Goal: Communication & Community: Answer question/provide support

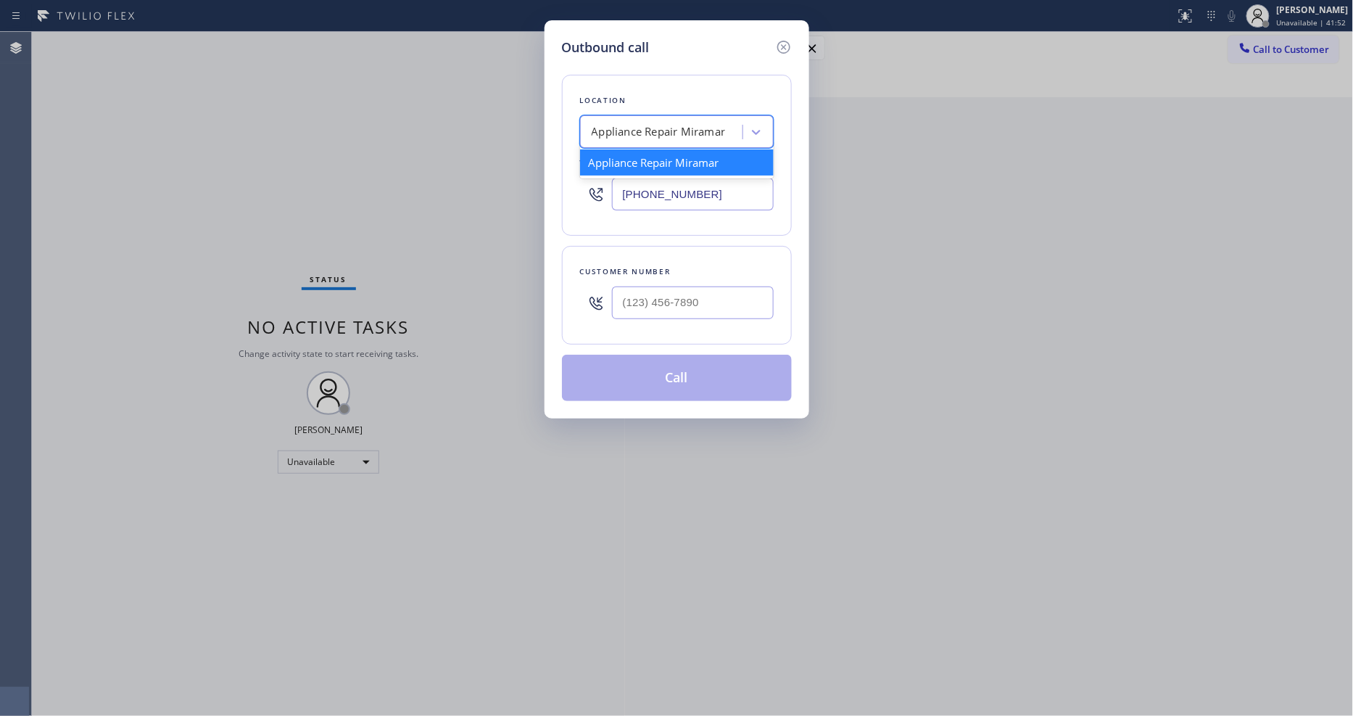
click at [624, 124] on div "Appliance Repair Miramar" at bounding box center [659, 132] width 134 height 17
paste input "Sub Zero Refrigerator Repair [GEOGRAPHIC_DATA]"
type input "Sub Zero Refrigerator Repair [GEOGRAPHIC_DATA]"
click at [620, 164] on div "Sub Zero Refrigerator Repair [GEOGRAPHIC_DATA]" at bounding box center [677, 169] width 194 height 41
type input "[PHONE_NUMBER]"
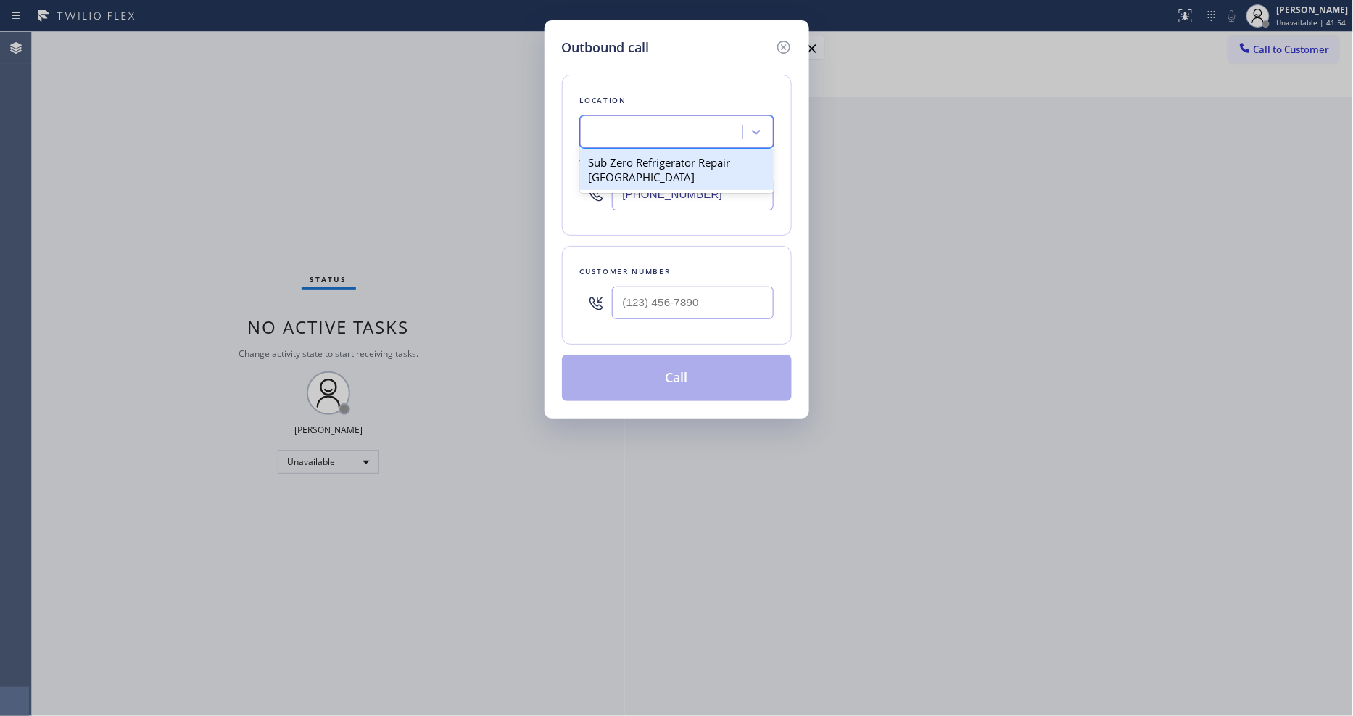
scroll to position [0, 1]
click at [627, 286] on input "(___) ___-____" at bounding box center [693, 302] width 162 height 33
paste input "312) 566-6435"
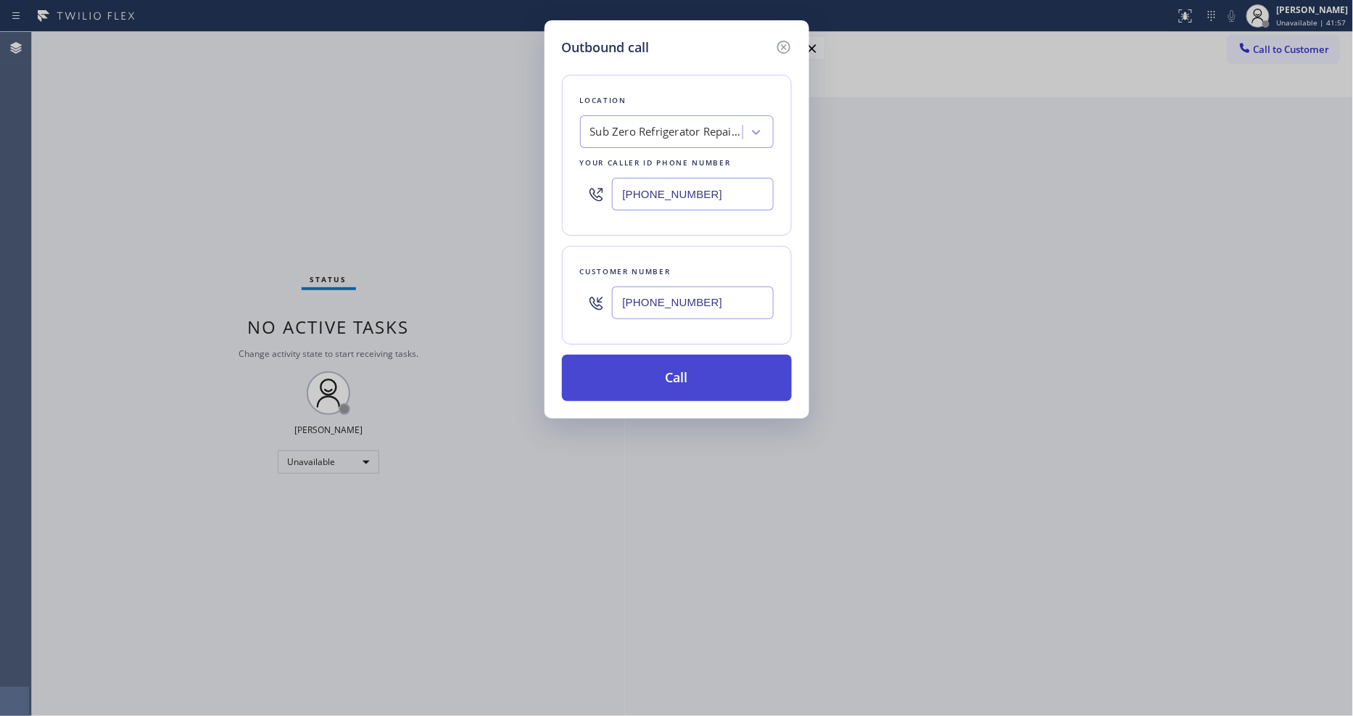
type input "[PHONE_NUMBER]"
click at [624, 374] on button "Call" at bounding box center [677, 378] width 230 height 46
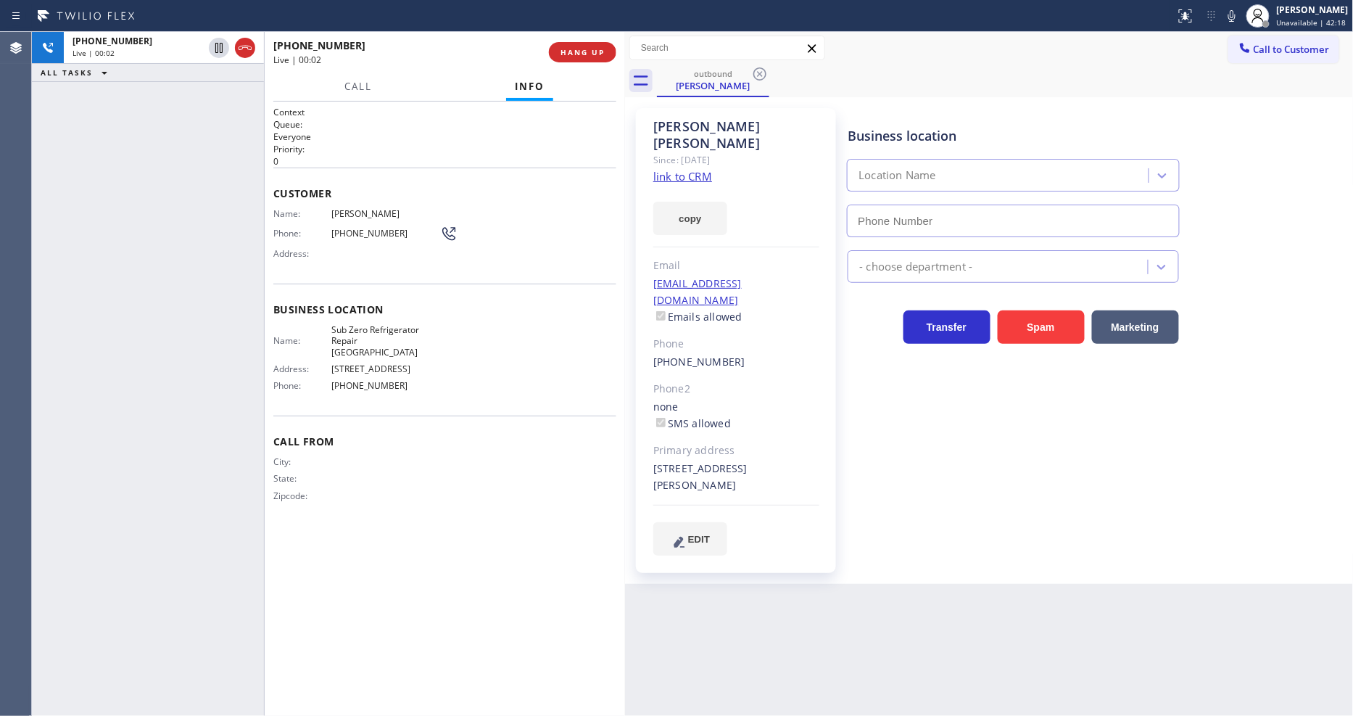
type input "[PHONE_NUMBER]"
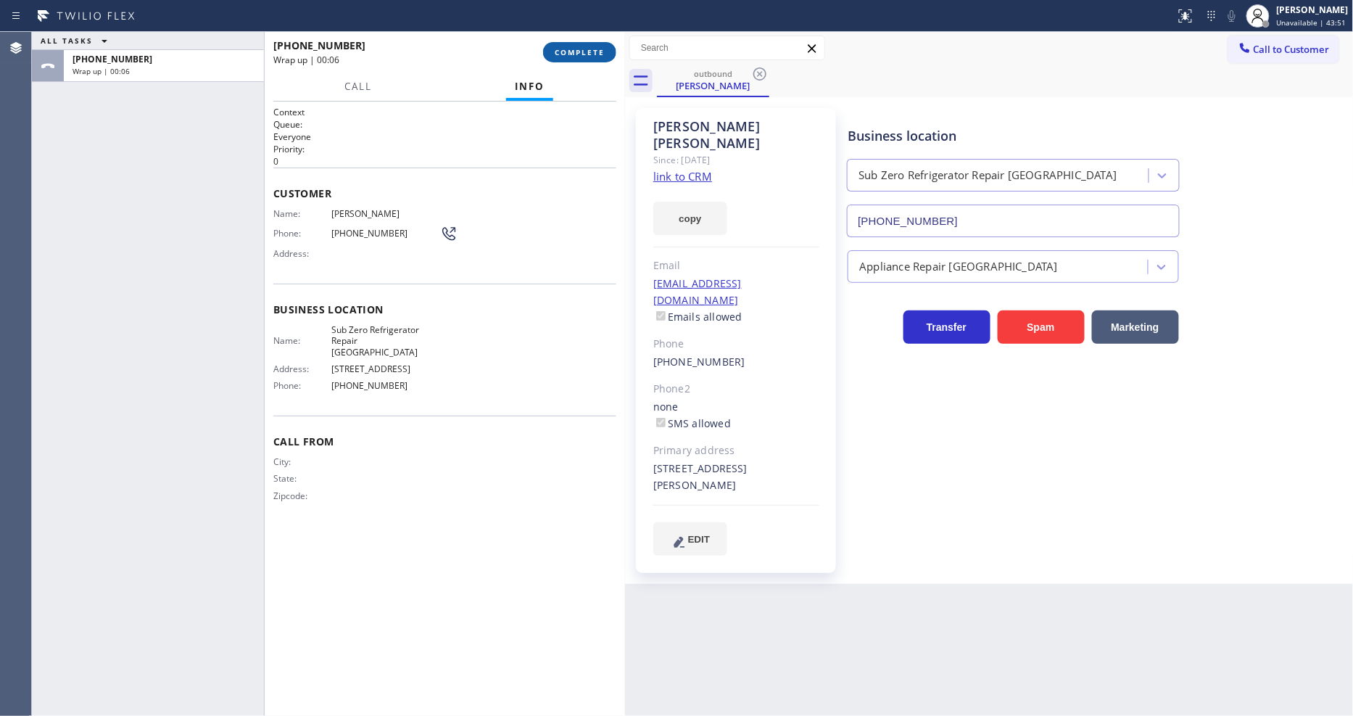
click at [560, 54] on span "COMPLETE" at bounding box center [580, 52] width 50 height 10
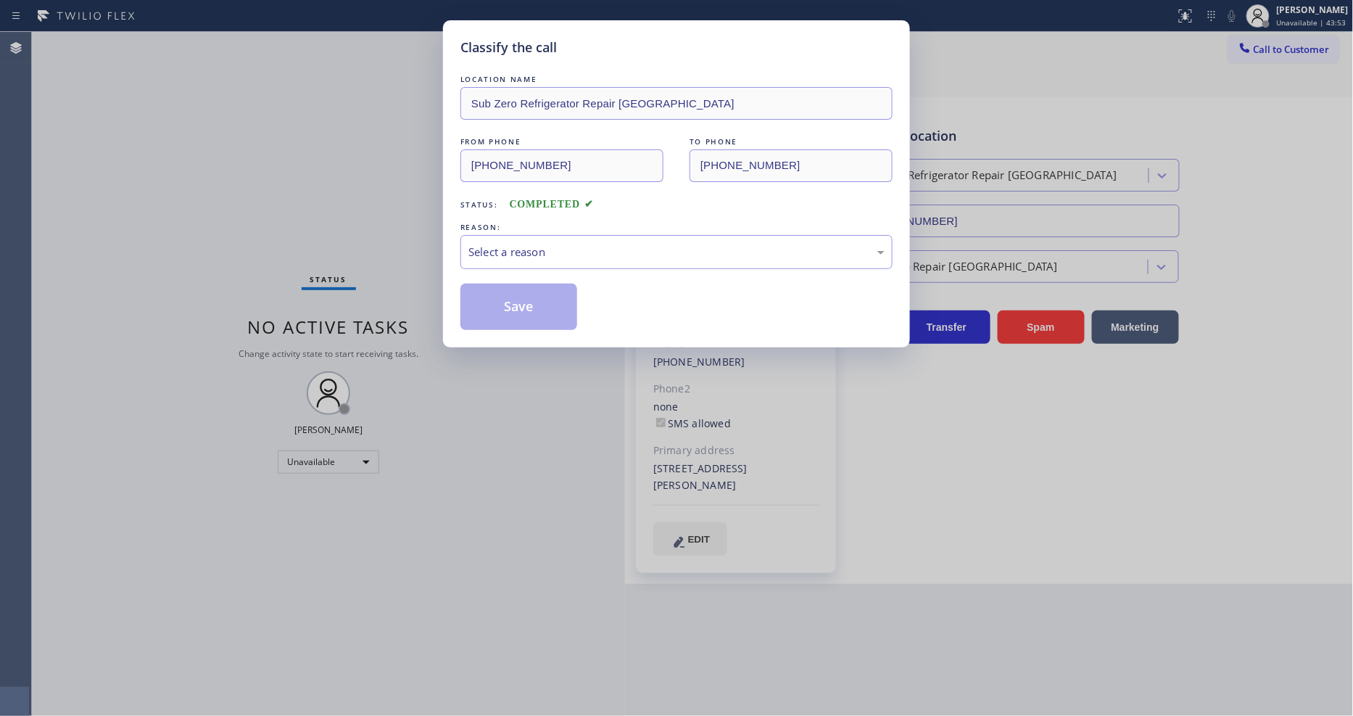
click at [545, 244] on div "Select a reason" at bounding box center [676, 252] width 416 height 17
click at [526, 296] on button "Save" at bounding box center [518, 307] width 117 height 46
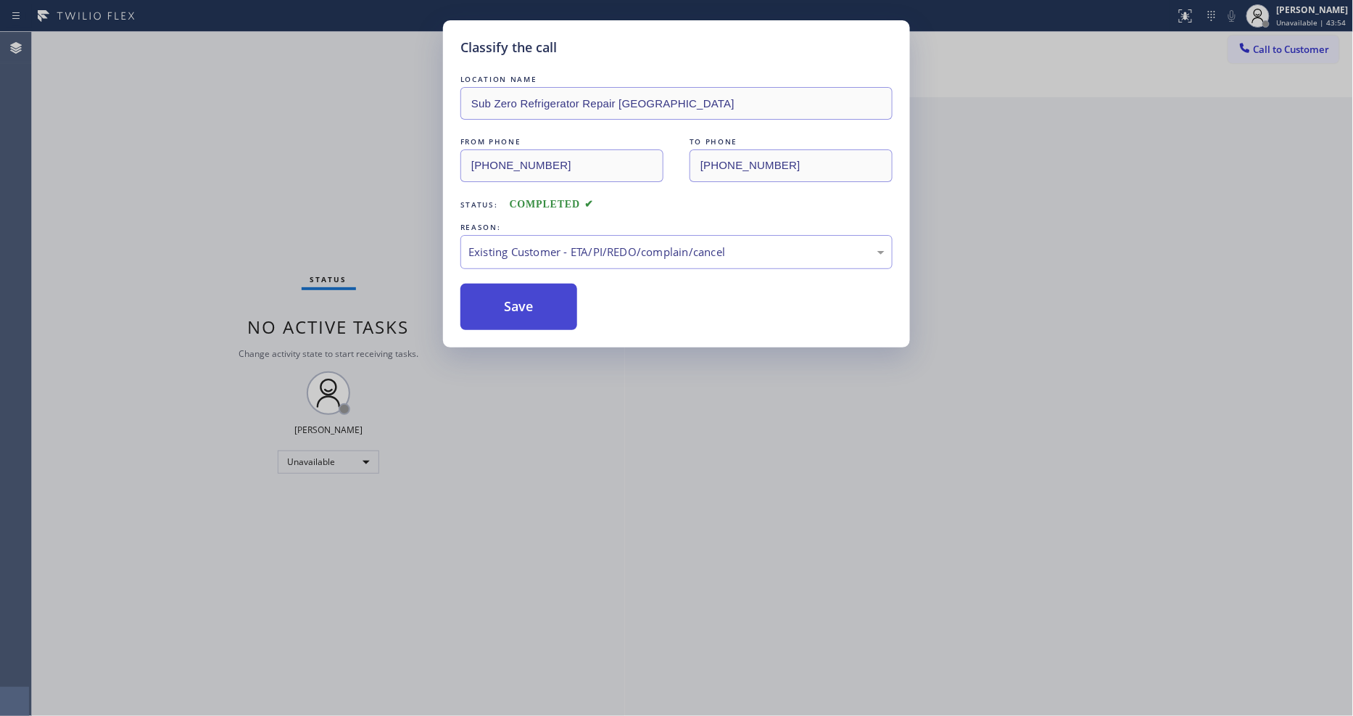
click at [526, 296] on button "Save" at bounding box center [518, 307] width 117 height 46
drag, startPoint x: 526, startPoint y: 296, endPoint x: 677, endPoint y: 9, distance: 324.1
click at [526, 295] on button "Save" at bounding box center [518, 307] width 117 height 46
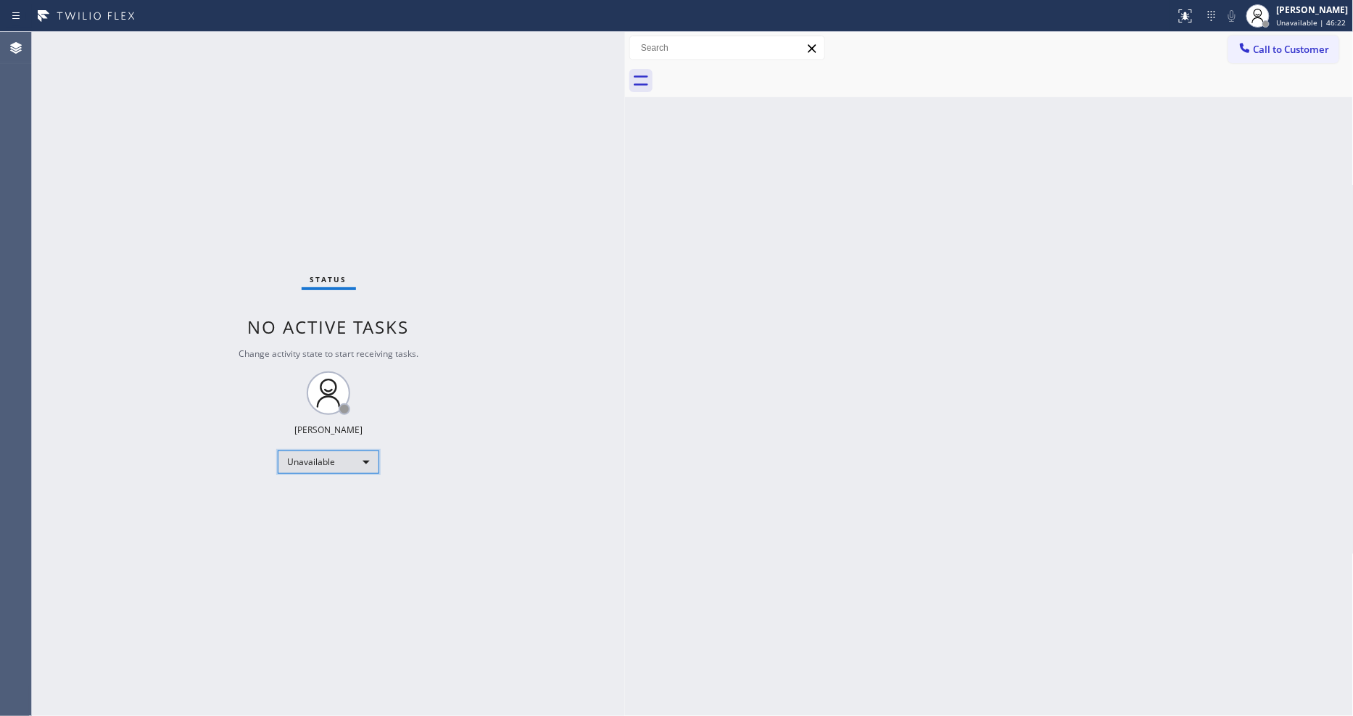
click at [331, 457] on div "Unavailable" at bounding box center [329, 461] width 102 height 23
click at [316, 489] on li "Offline" at bounding box center [327, 482] width 99 height 17
click at [344, 461] on div "Unavailable" at bounding box center [329, 461] width 102 height 23
click at [326, 503] on li "Available" at bounding box center [327, 500] width 99 height 17
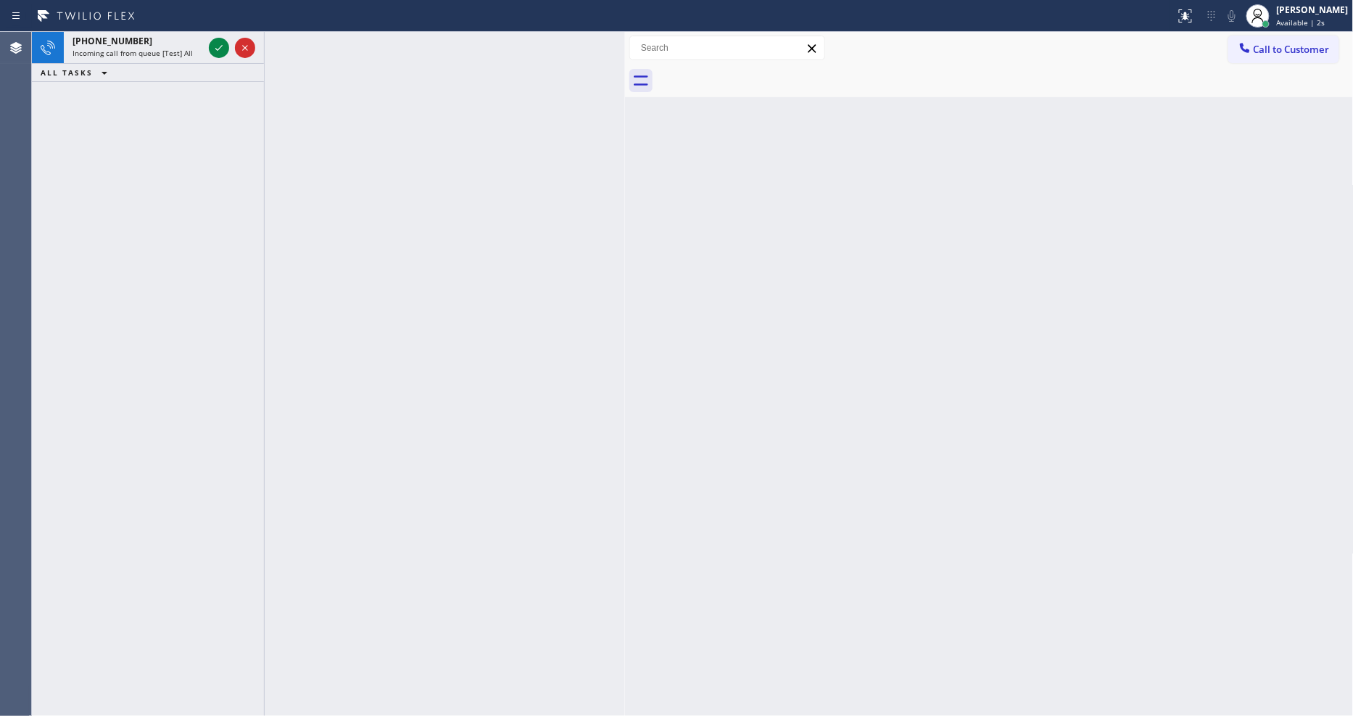
click at [244, 46] on icon at bounding box center [244, 47] width 17 height 17
click at [218, 52] on icon at bounding box center [218, 47] width 17 height 17
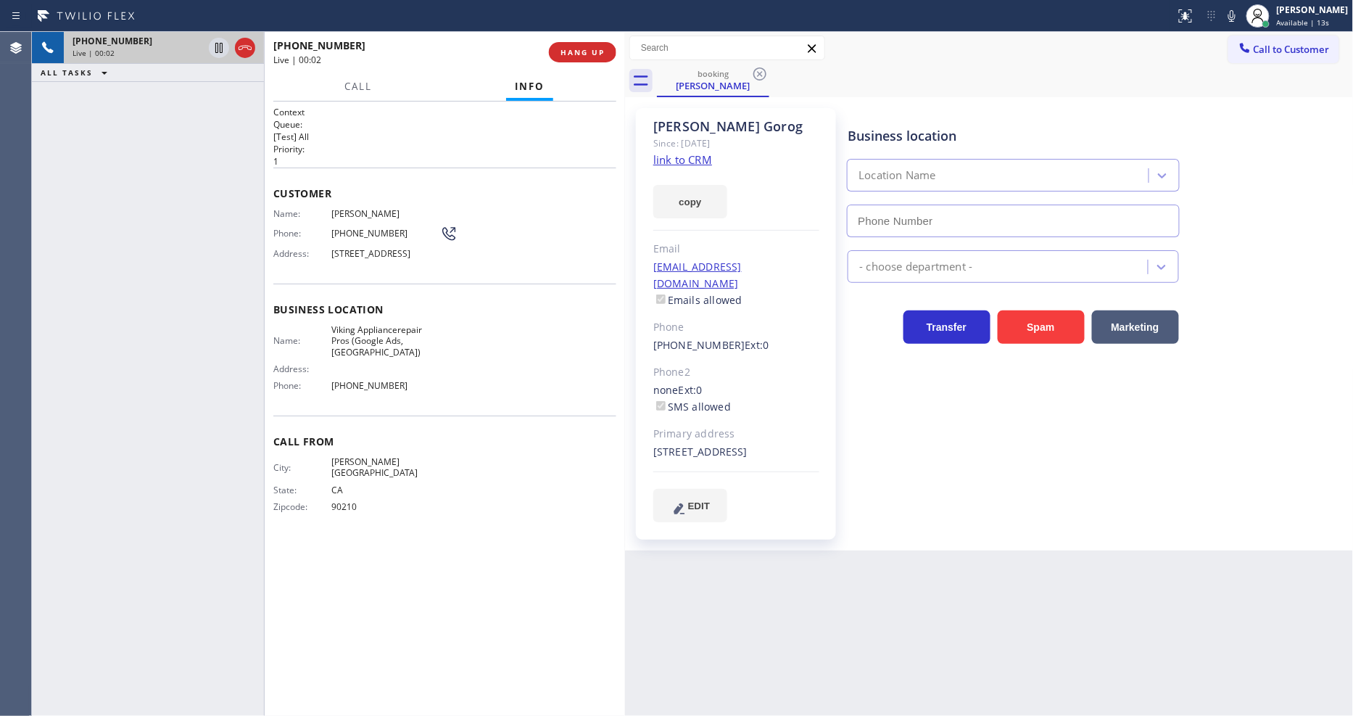
type input "[PHONE_NUMBER]"
click at [671, 160] on link "link to CRM" at bounding box center [682, 159] width 59 height 15
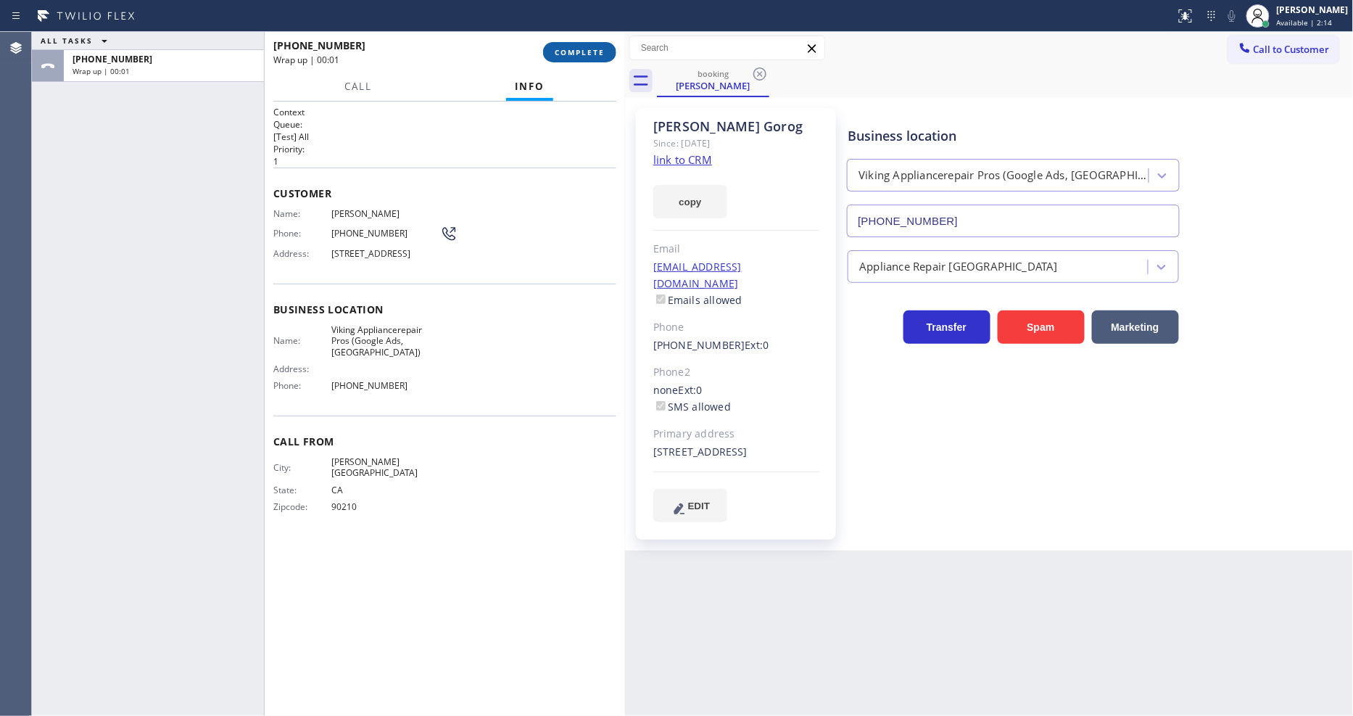
click at [588, 49] on span "COMPLETE" at bounding box center [580, 52] width 50 height 10
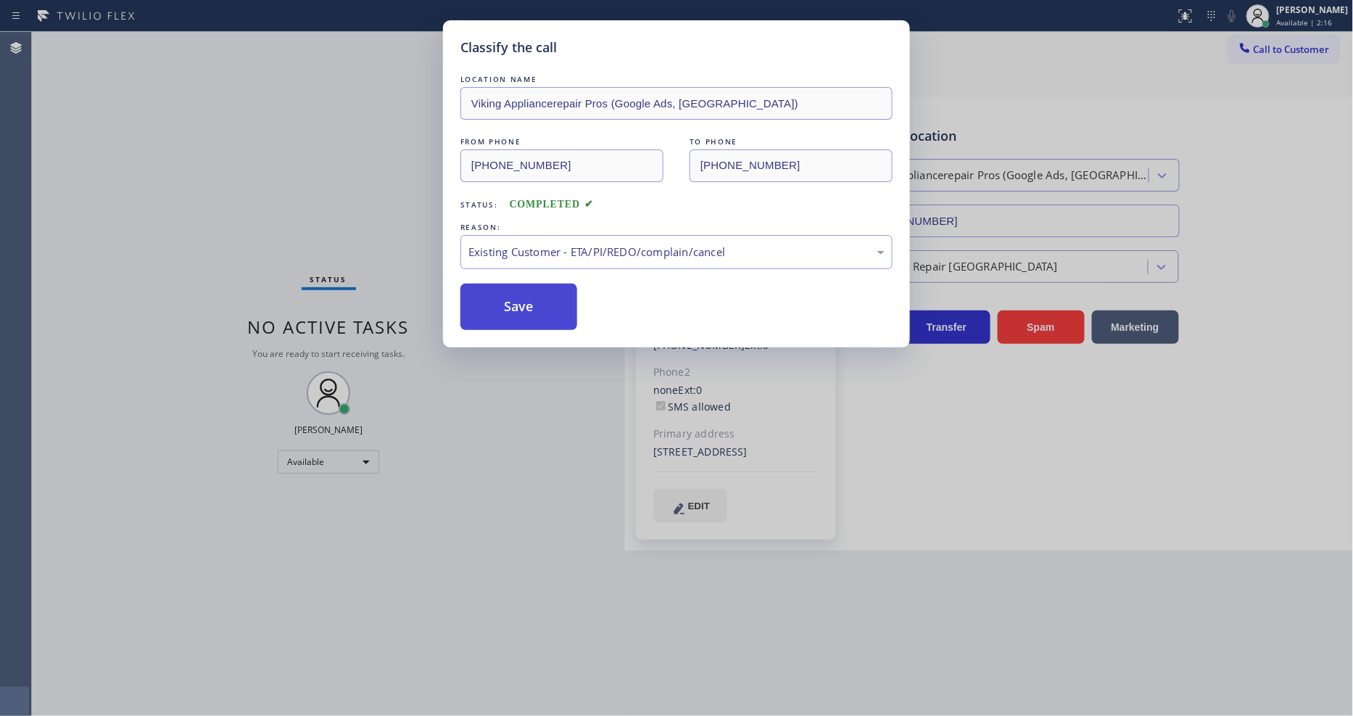
drag, startPoint x: 503, startPoint y: 339, endPoint x: 503, endPoint y: 298, distance: 40.6
click at [503, 298] on button "Save" at bounding box center [518, 307] width 117 height 46
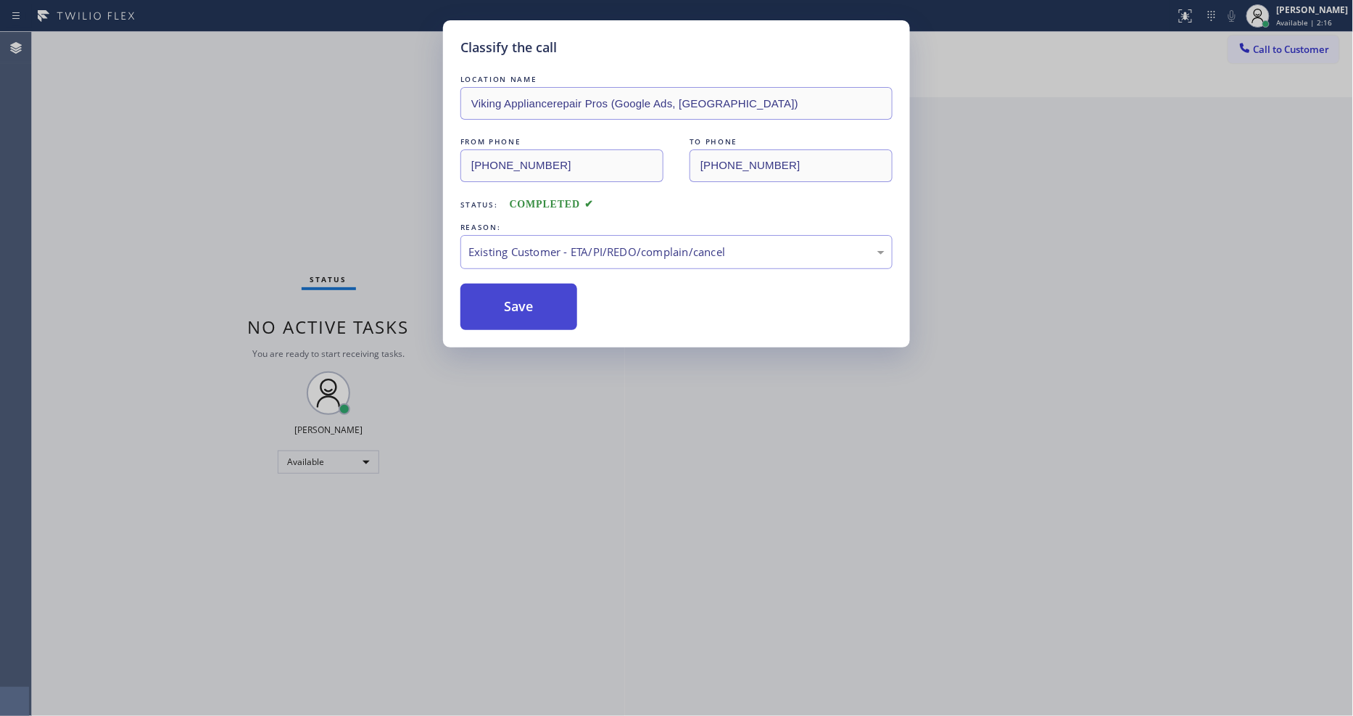
click at [503, 298] on button "Save" at bounding box center [518, 307] width 117 height 46
drag, startPoint x: 503, startPoint y: 298, endPoint x: 505, endPoint y: 287, distance: 11.1
click at [503, 294] on button "Save" at bounding box center [518, 307] width 117 height 46
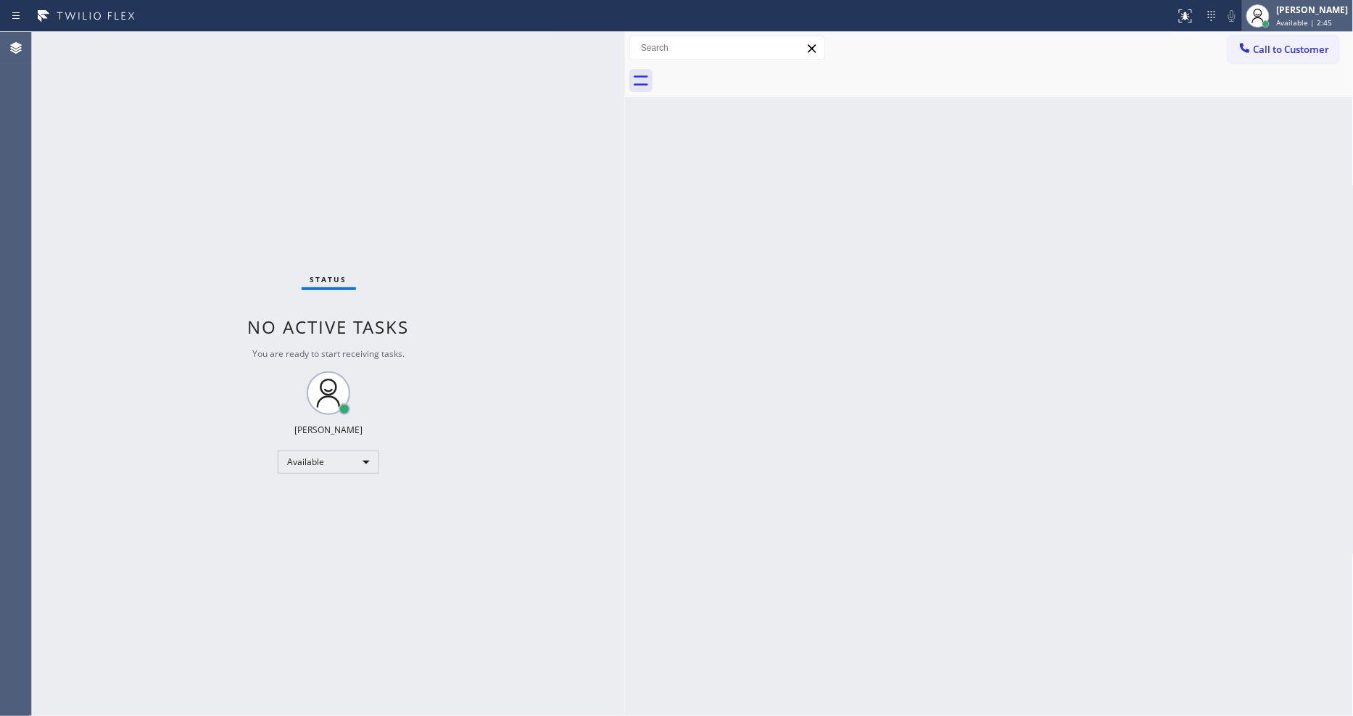
click at [1301, 12] on div "[PERSON_NAME]" at bounding box center [1313, 10] width 72 height 12
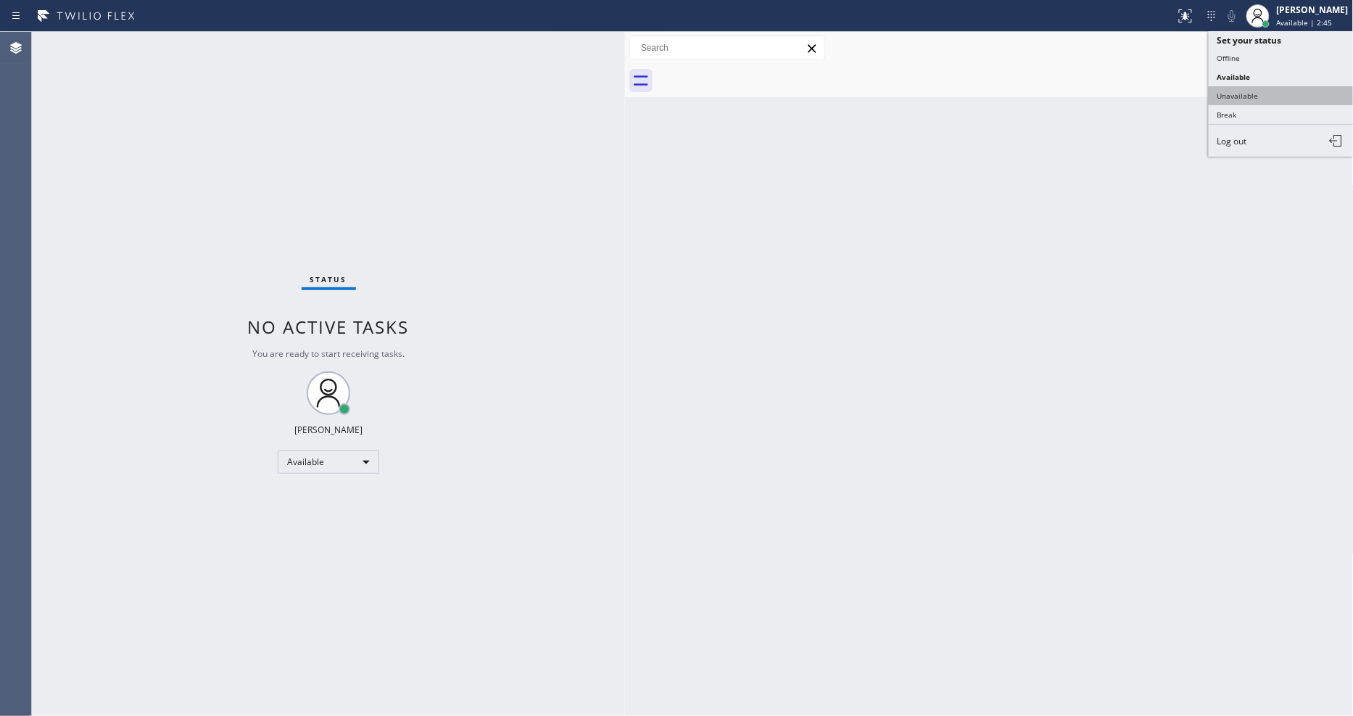
click at [1252, 97] on button "Unavailable" at bounding box center [1281, 95] width 145 height 19
click at [1276, 54] on button "Call to Customer" at bounding box center [1283, 50] width 111 height 28
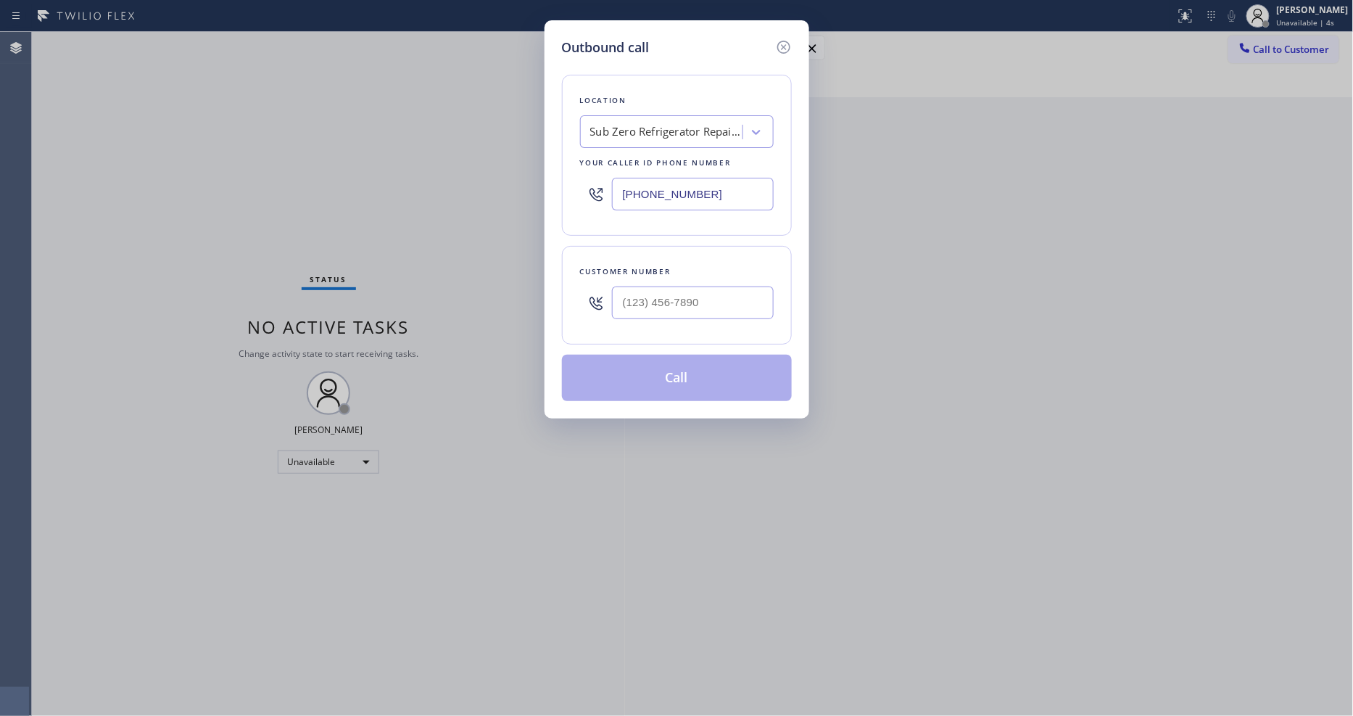
click at [706, 133] on div "Sub Zero Refrigerator Repair [GEOGRAPHIC_DATA]" at bounding box center [666, 132] width 152 height 17
paste input "AM PM HVAC Service"
type input "AM PM HVAC Service"
click at [660, 160] on div "AM PM HVAC Service" at bounding box center [677, 162] width 194 height 26
type input "[PHONE_NUMBER]"
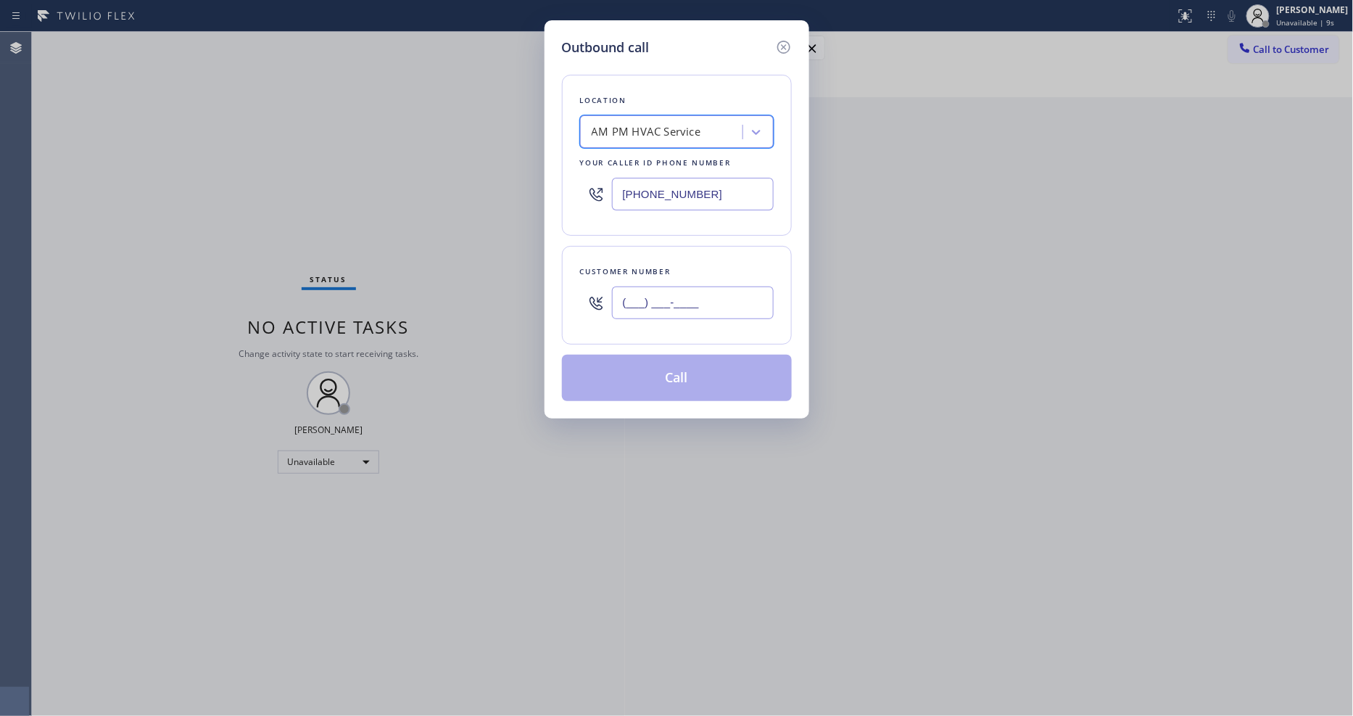
click at [657, 308] on input "(___) ___-____" at bounding box center [693, 302] width 162 height 33
paste input "818) 239-9786"
type input "[PHONE_NUMBER]"
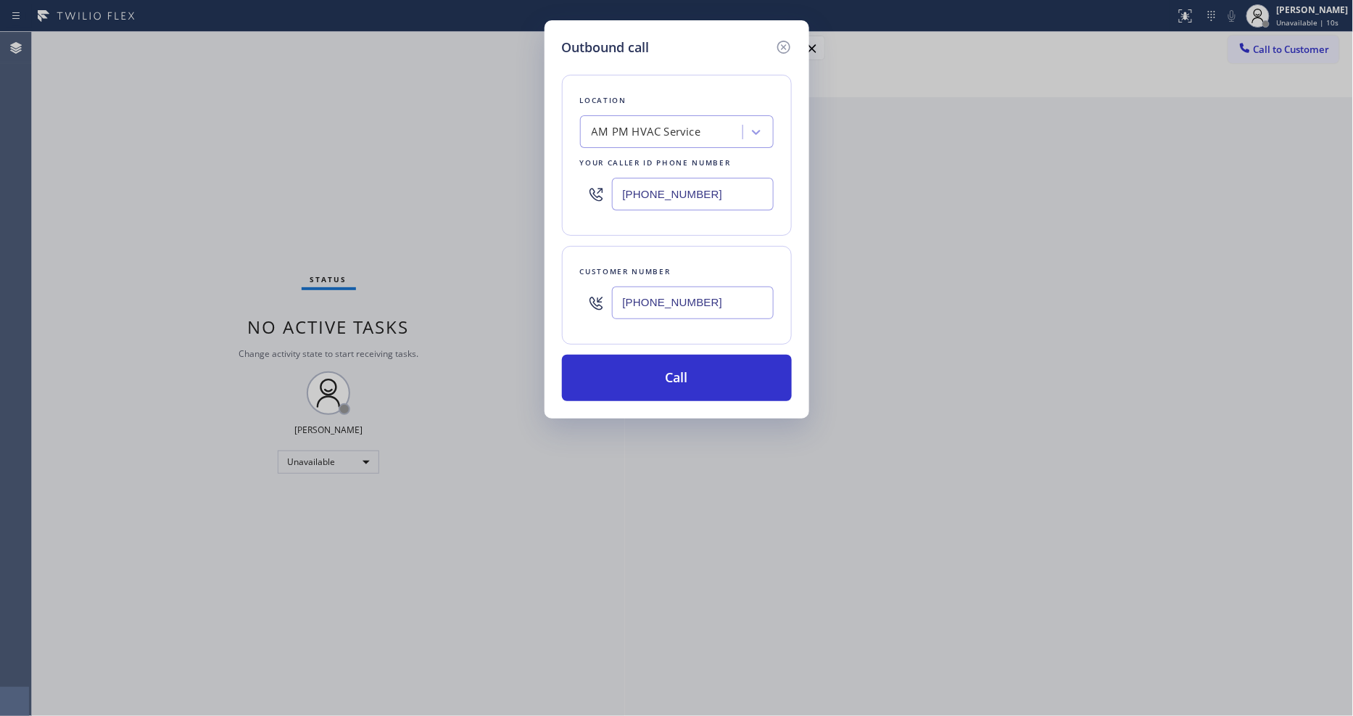
drag, startPoint x: 655, startPoint y: 380, endPoint x: 584, endPoint y: 518, distance: 155.0
click at [655, 379] on button "Call" at bounding box center [677, 378] width 230 height 46
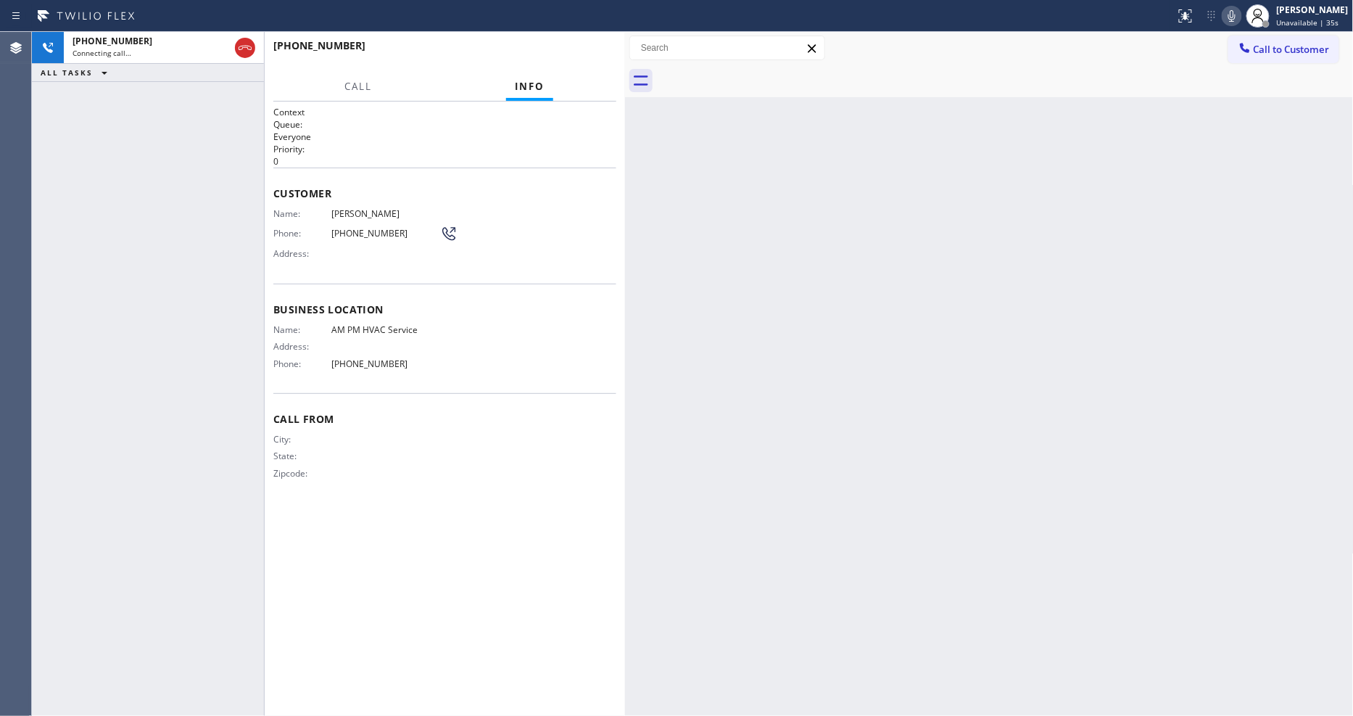
click at [1241, 12] on icon at bounding box center [1231, 15] width 17 height 17
click at [1236, 15] on icon at bounding box center [1231, 16] width 7 height 12
click at [1241, 12] on icon at bounding box center [1231, 15] width 17 height 17
drag, startPoint x: 1238, startPoint y: 17, endPoint x: 1215, endPoint y: 3, distance: 26.8
click at [1239, 17] on icon at bounding box center [1231, 15] width 17 height 17
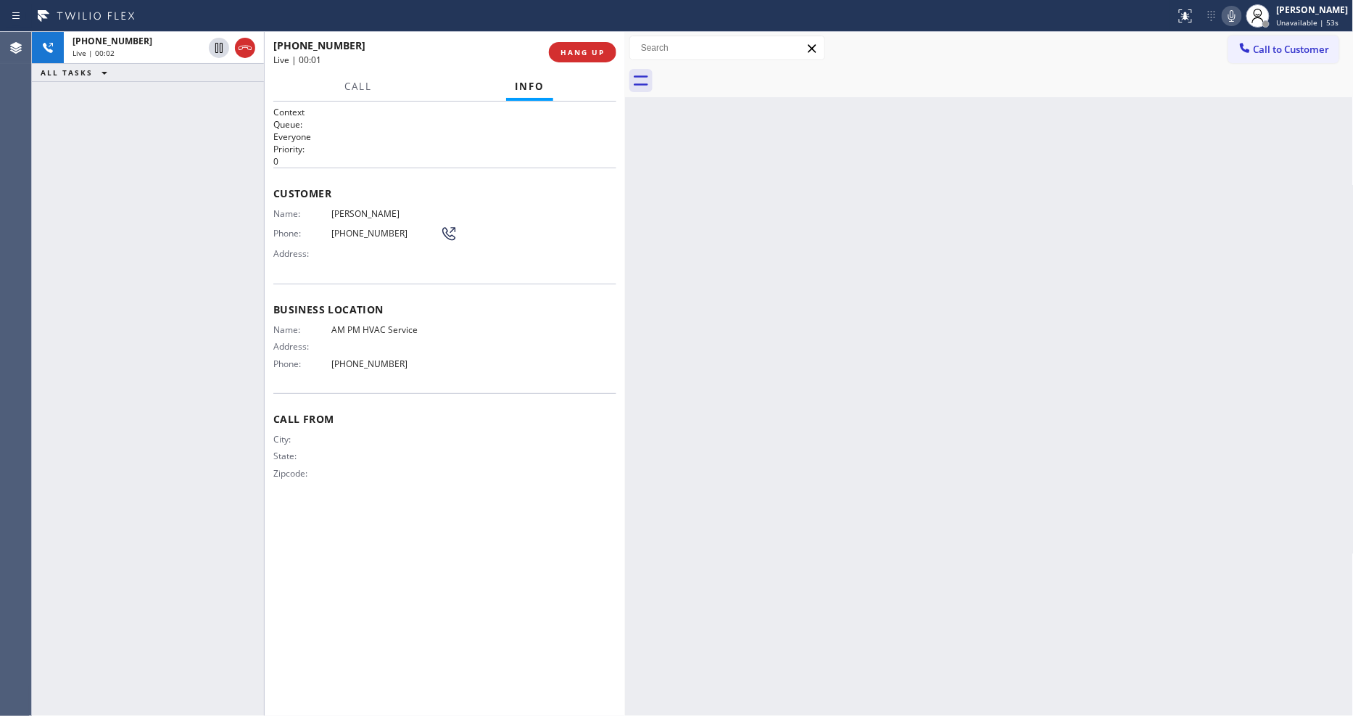
click at [1241, 17] on icon at bounding box center [1231, 15] width 17 height 17
click at [1237, 17] on rect at bounding box center [1232, 14] width 10 height 10
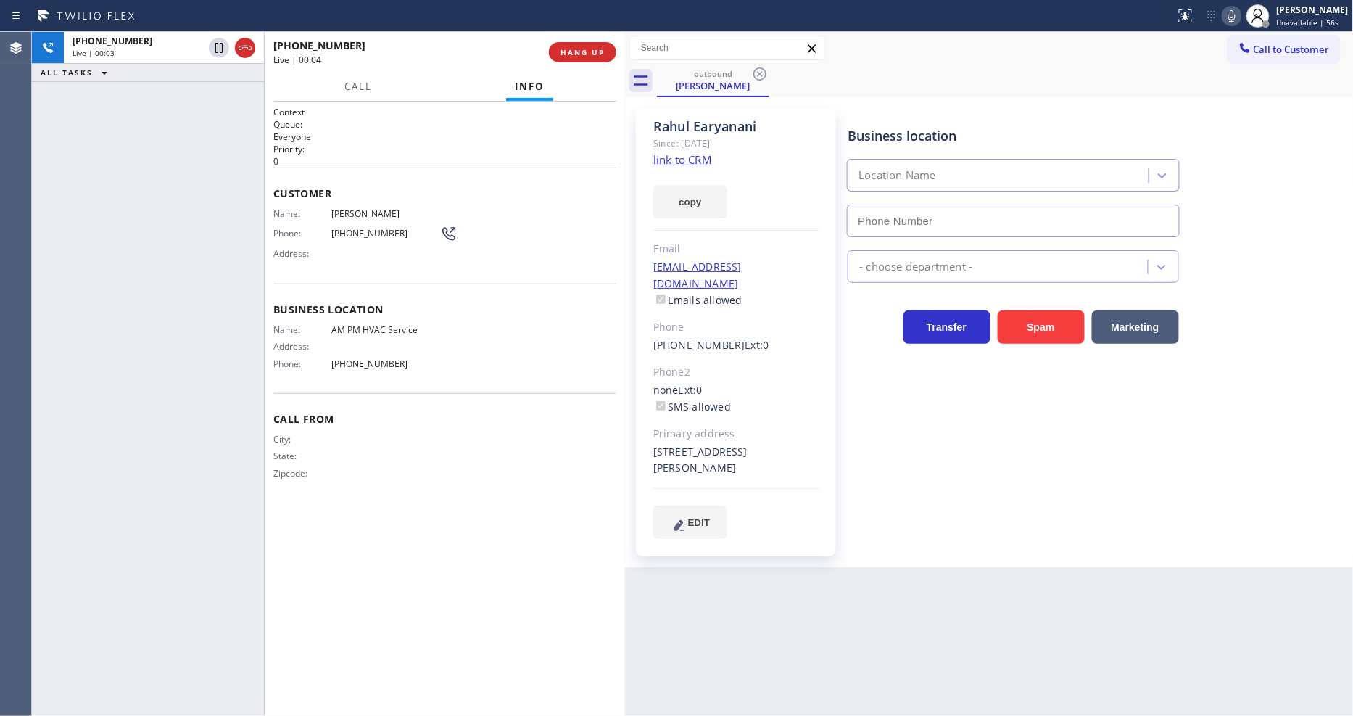
type input "[PHONE_NUMBER]"
click at [588, 44] on button "HANG UP" at bounding box center [582, 52] width 67 height 20
click at [588, 46] on button "HANG UP" at bounding box center [582, 52] width 67 height 20
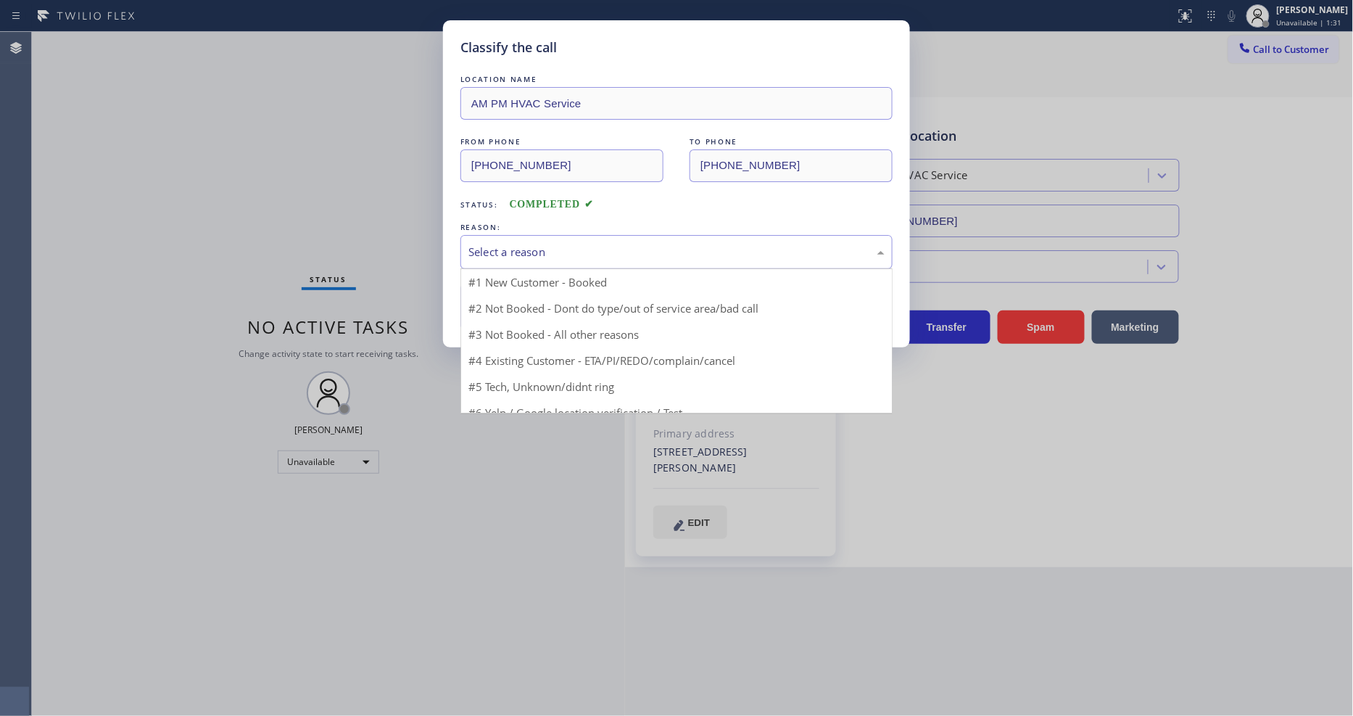
click at [586, 255] on div "Select a reason" at bounding box center [676, 252] width 416 height 17
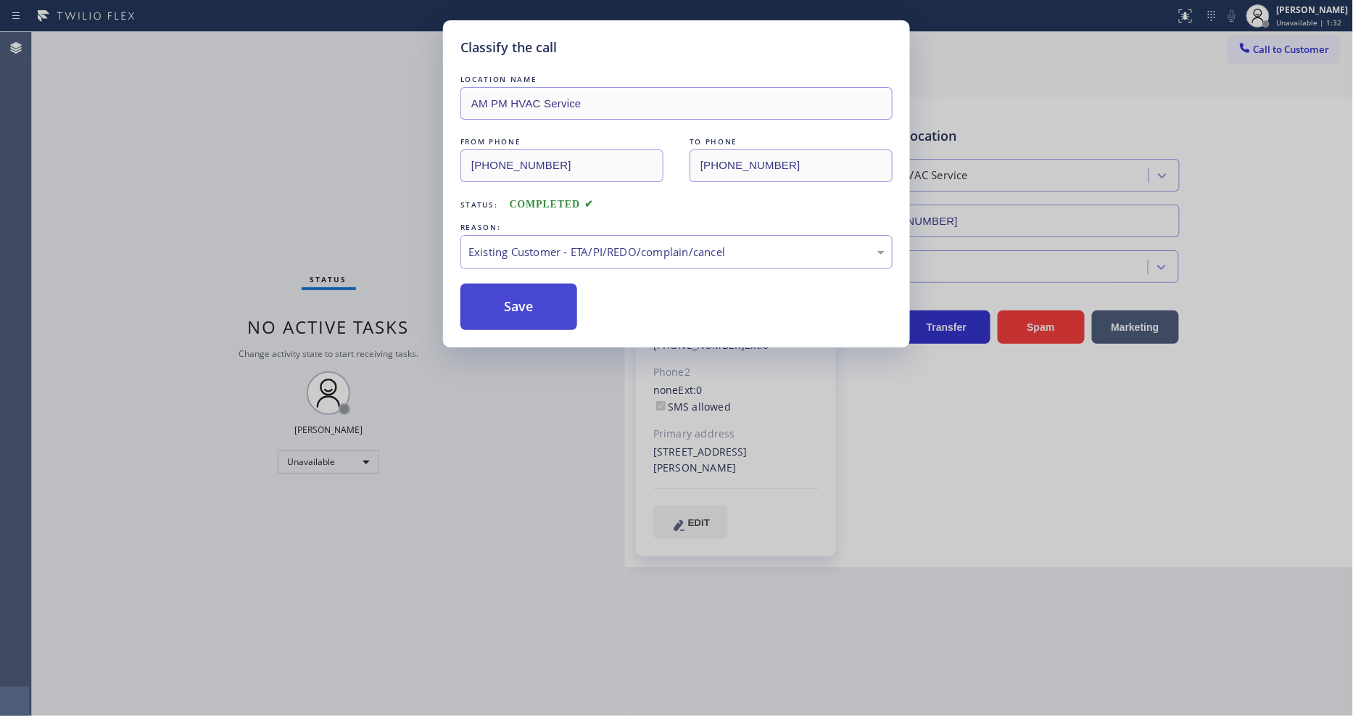
click at [522, 299] on button "Save" at bounding box center [518, 307] width 117 height 46
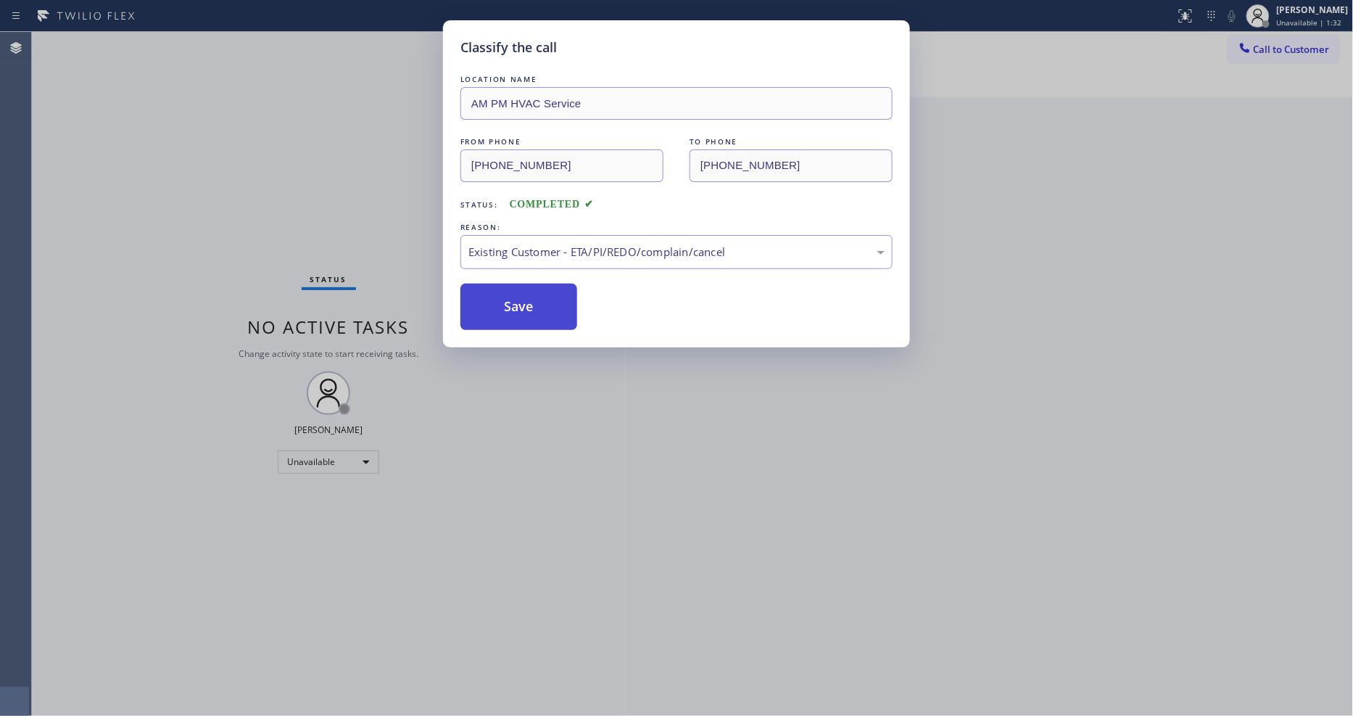
click at [522, 299] on button "Save" at bounding box center [518, 307] width 117 height 46
drag, startPoint x: 522, startPoint y: 299, endPoint x: 423, endPoint y: 426, distance: 161.3
click at [522, 298] on button "Save" at bounding box center [518, 307] width 117 height 46
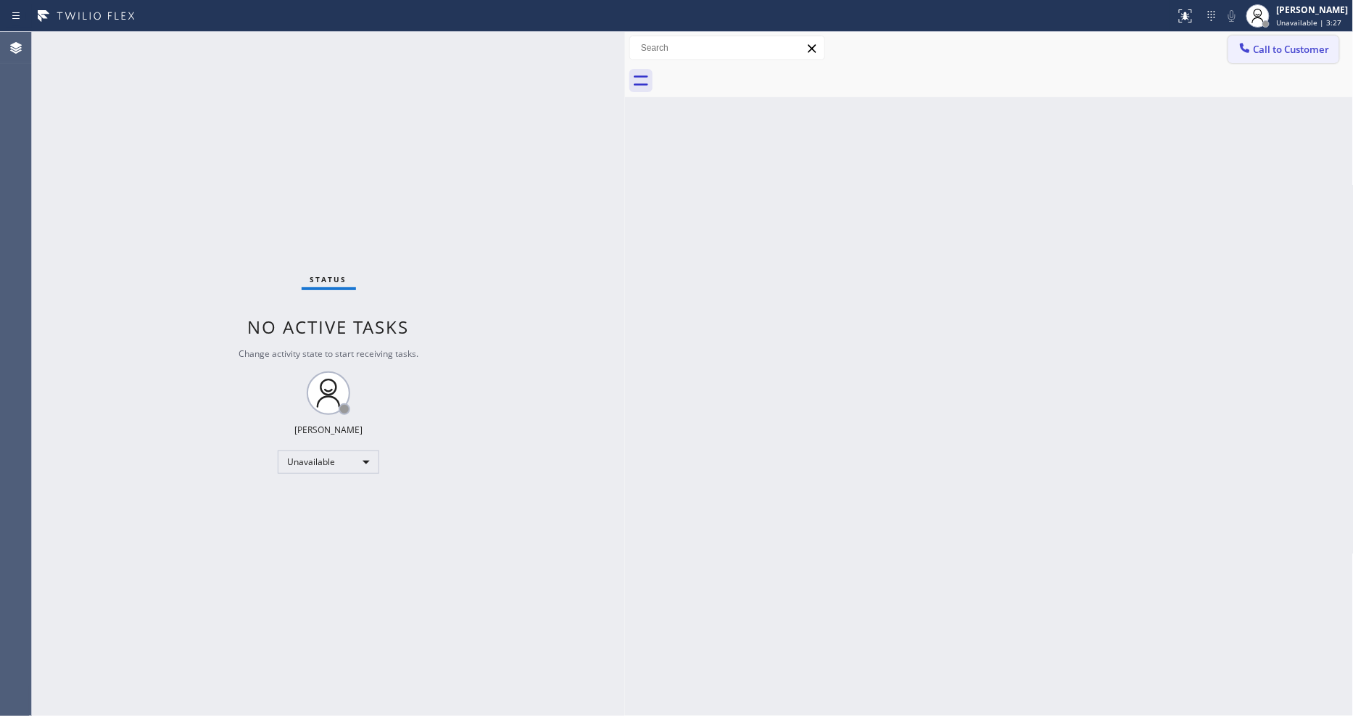
click at [1273, 52] on span "Call to Customer" at bounding box center [1292, 49] width 76 height 13
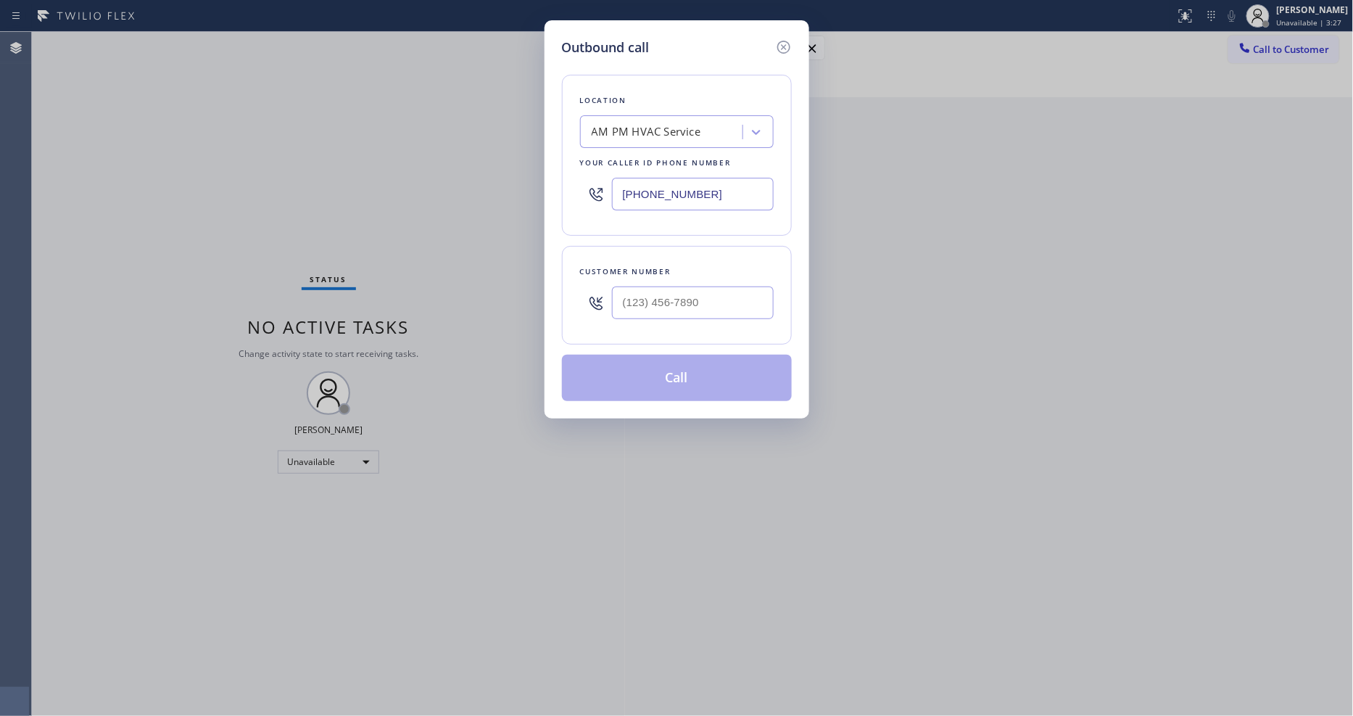
click at [619, 128] on div "AM PM HVAC Service" at bounding box center [646, 132] width 109 height 17
paste input "Pasadena Electrician Masters"
type input "Pasadena Electrician Masters"
click at [621, 162] on div "Pasadena Electrician Masters" at bounding box center [677, 162] width 194 height 26
type input "[PHONE_NUMBER]"
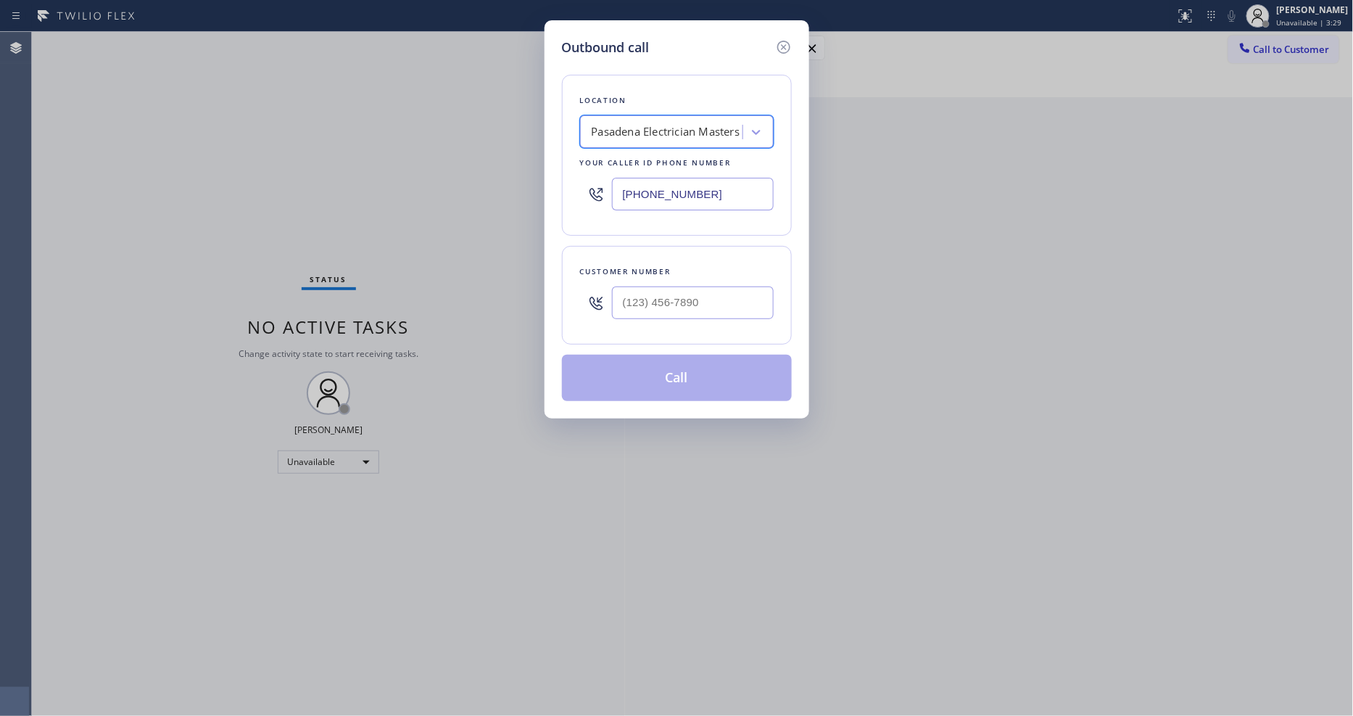
scroll to position [0, 1]
click at [657, 305] on input "(___) ___-____" at bounding box center [693, 302] width 162 height 33
paste input "310) 433-3091"
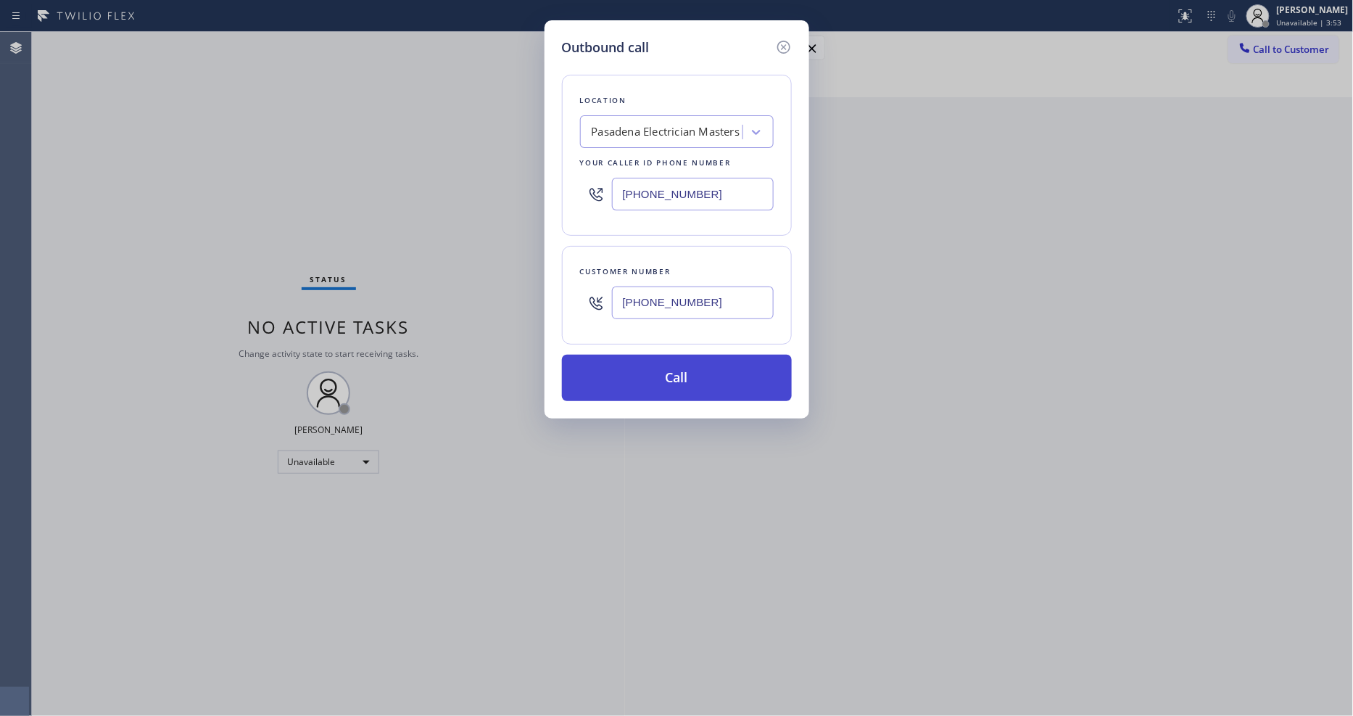
type input "[PHONE_NUMBER]"
click at [647, 375] on button "Call" at bounding box center [677, 378] width 230 height 46
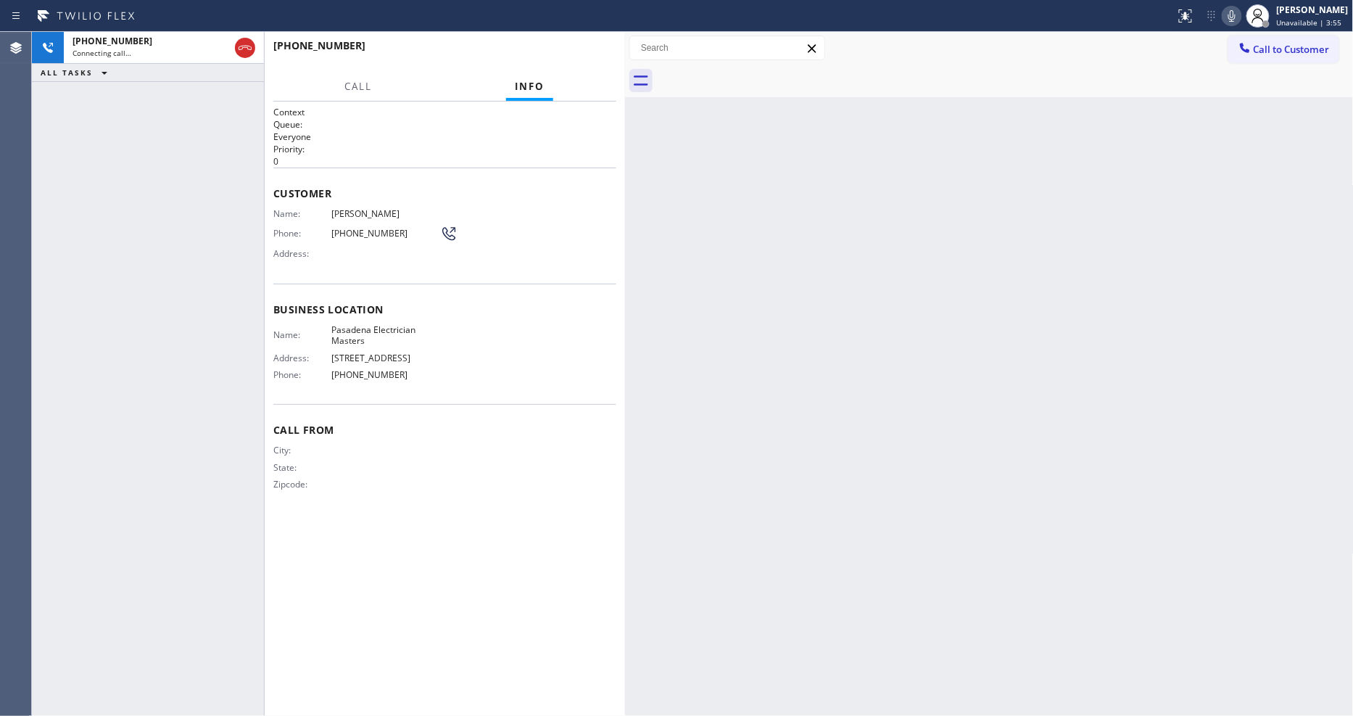
drag, startPoint x: 372, startPoint y: 220, endPoint x: 390, endPoint y: 174, distance: 49.1
click at [372, 225] on div "Phone: [PHONE_NUMBER]" at bounding box center [365, 233] width 184 height 17
click at [1240, 22] on icon at bounding box center [1231, 15] width 17 height 17
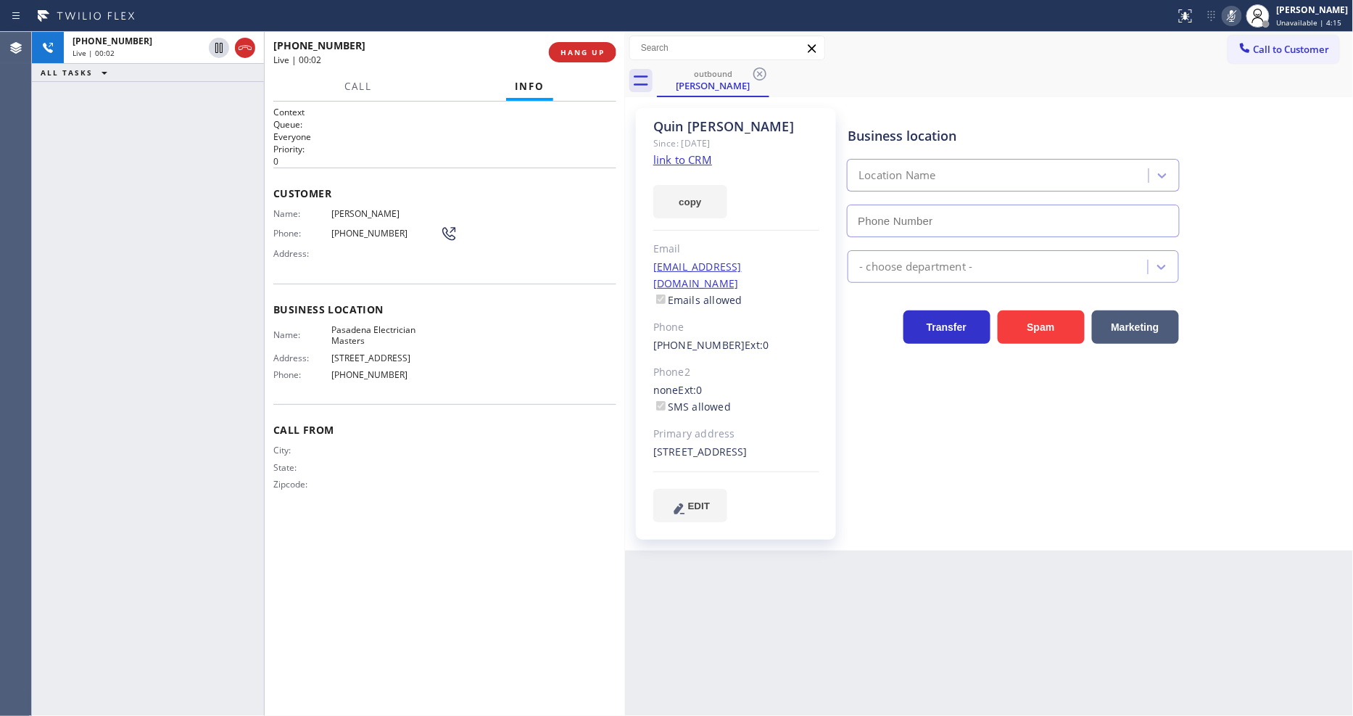
type input "[PHONE_NUMBER]"
drag, startPoint x: 1239, startPoint y: 22, endPoint x: 1255, endPoint y: 36, distance: 22.1
click at [1239, 25] on button at bounding box center [1232, 16] width 20 height 20
click at [596, 59] on button "HANG UP" at bounding box center [582, 52] width 67 height 20
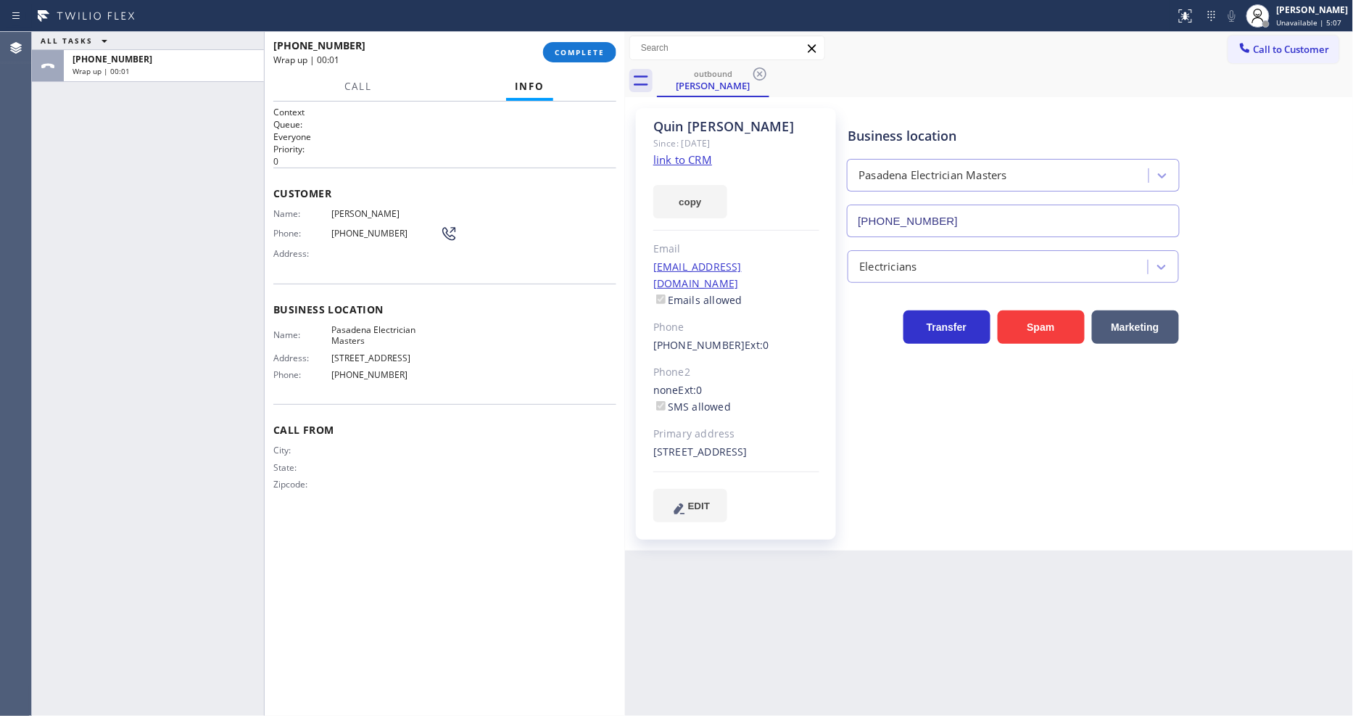
drag, startPoint x: 598, startPoint y: 58, endPoint x: 573, endPoint y: 571, distance: 514.0
click at [592, 54] on button "COMPLETE" at bounding box center [579, 52] width 73 height 20
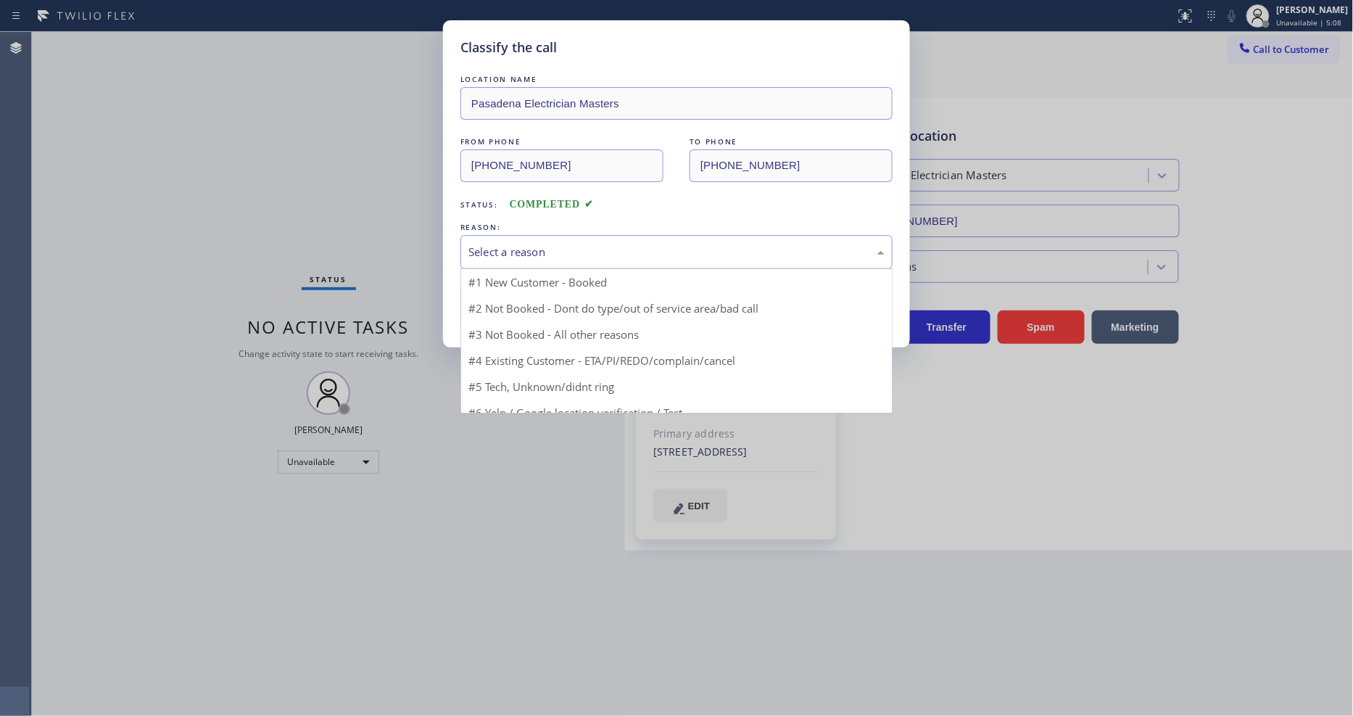
click at [550, 235] on div "Select a reason" at bounding box center [676, 252] width 432 height 34
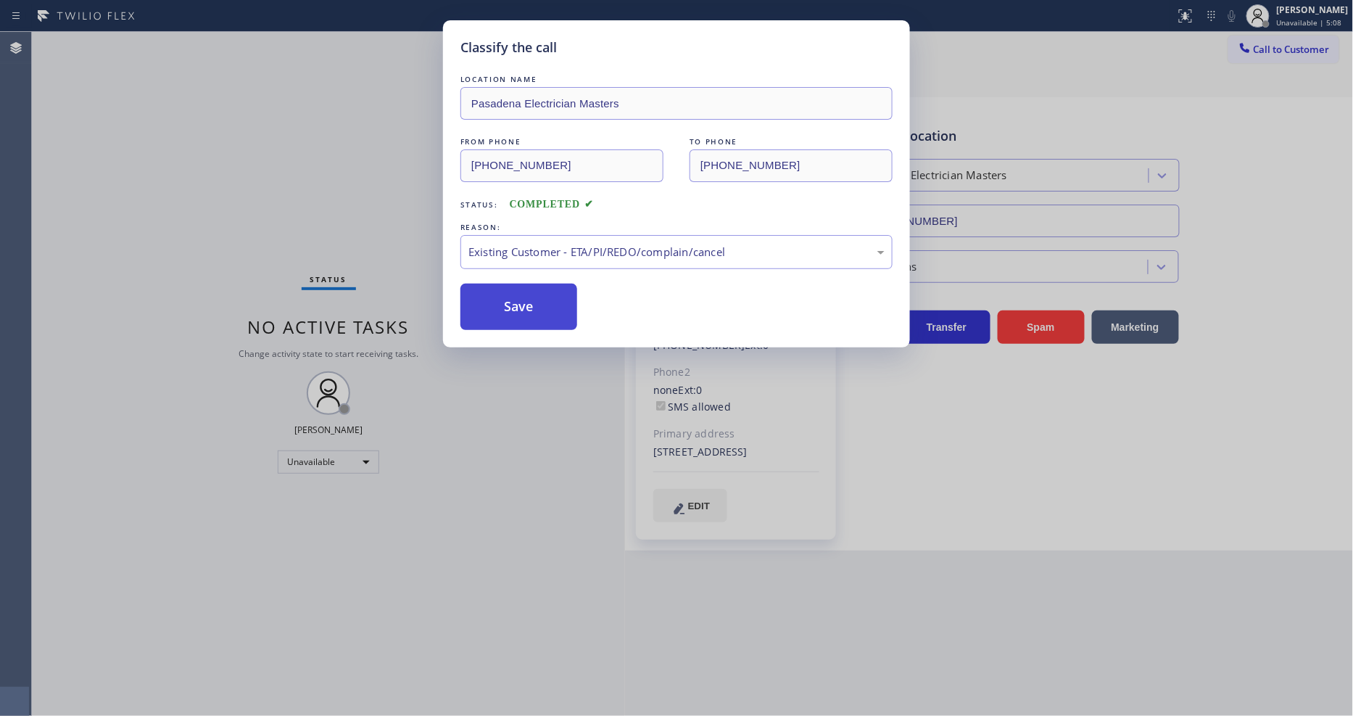
click at [530, 312] on button "Save" at bounding box center [518, 307] width 117 height 46
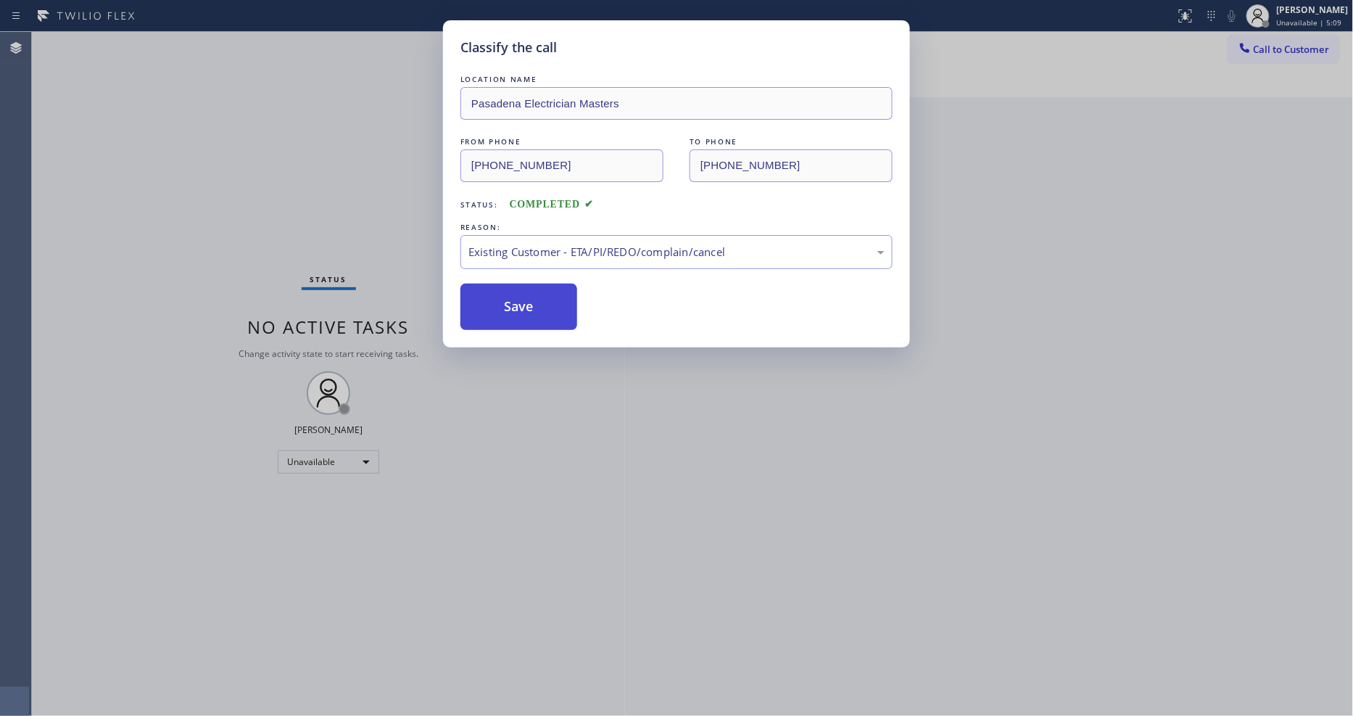
click at [530, 312] on button "Save" at bounding box center [518, 307] width 117 height 46
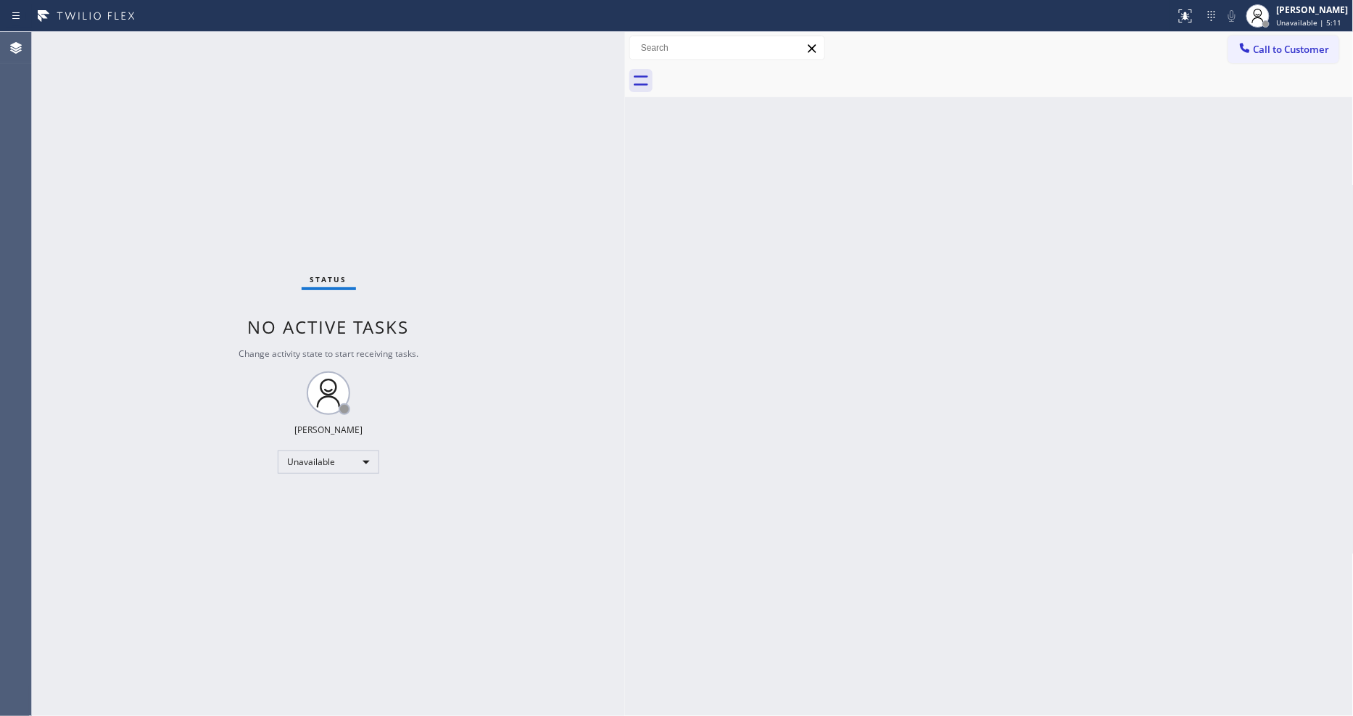
click at [156, 46] on div "Status No active tasks Change activity state to start receiving tasks. [PERSON_…" at bounding box center [328, 374] width 593 height 684
click at [982, 518] on div "Back to Dashboard Change Sender ID Customers Technicians Select a contact Outbo…" at bounding box center [989, 374] width 729 height 684
click at [178, 42] on div "Status No active tasks Change activity state to start receiving tasks. [PERSON_…" at bounding box center [328, 374] width 593 height 684
click at [170, 56] on div "Status No active tasks Change activity state to start receiving tasks. [PERSON_…" at bounding box center [328, 374] width 593 height 684
click at [176, 45] on div "Status No active tasks Change activity state to start receiving tasks. [PERSON_…" at bounding box center [328, 374] width 593 height 684
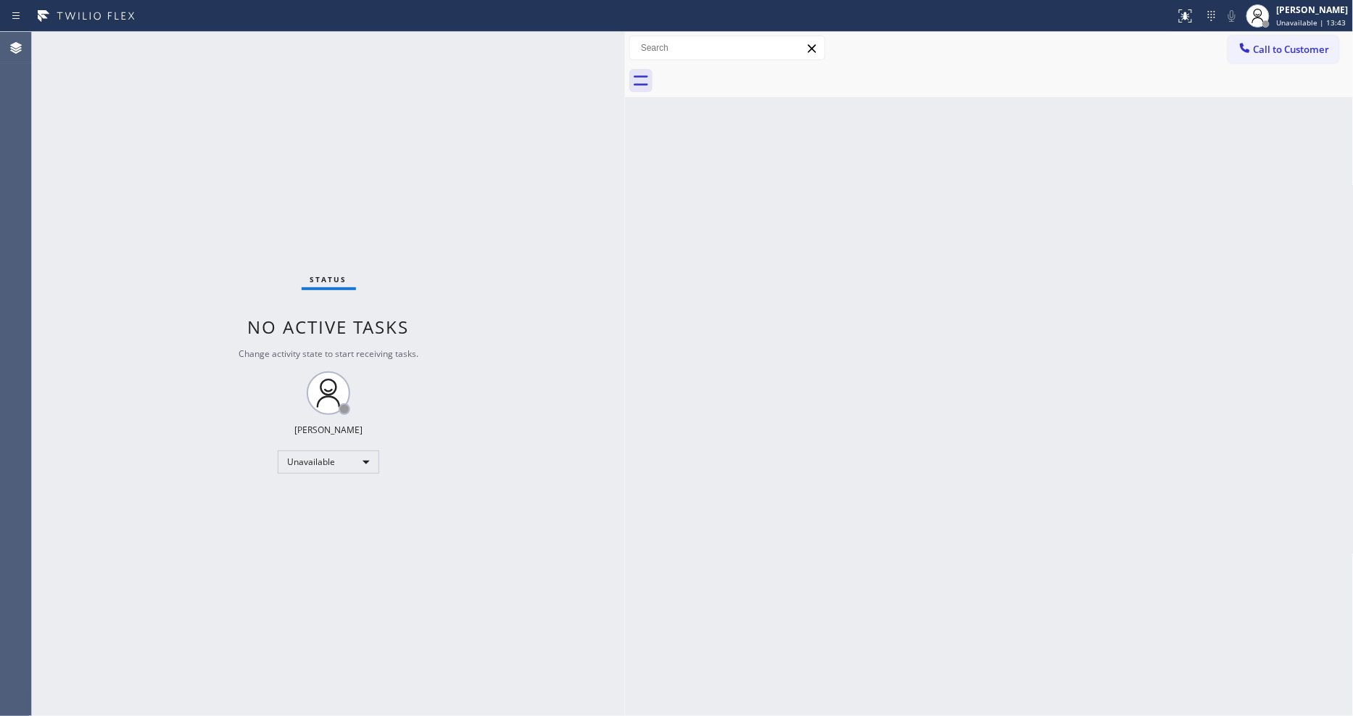
drag, startPoint x: 1024, startPoint y: 371, endPoint x: 1055, endPoint y: 493, distance: 125.8
click at [1024, 371] on div "Back to Dashboard Change Sender ID Customers Technicians Select a contact Outbo…" at bounding box center [989, 374] width 729 height 684
click at [154, 63] on div "Status No active tasks Change activity state to start receiving tasks. [PERSON_…" at bounding box center [328, 374] width 593 height 684
click at [197, 49] on div "Status No active tasks Change activity state to start receiving tasks. [PERSON_…" at bounding box center [328, 374] width 593 height 684
click at [201, 30] on div "Status report No issues detected If you experience an issue, please download th…" at bounding box center [676, 16] width 1353 height 32
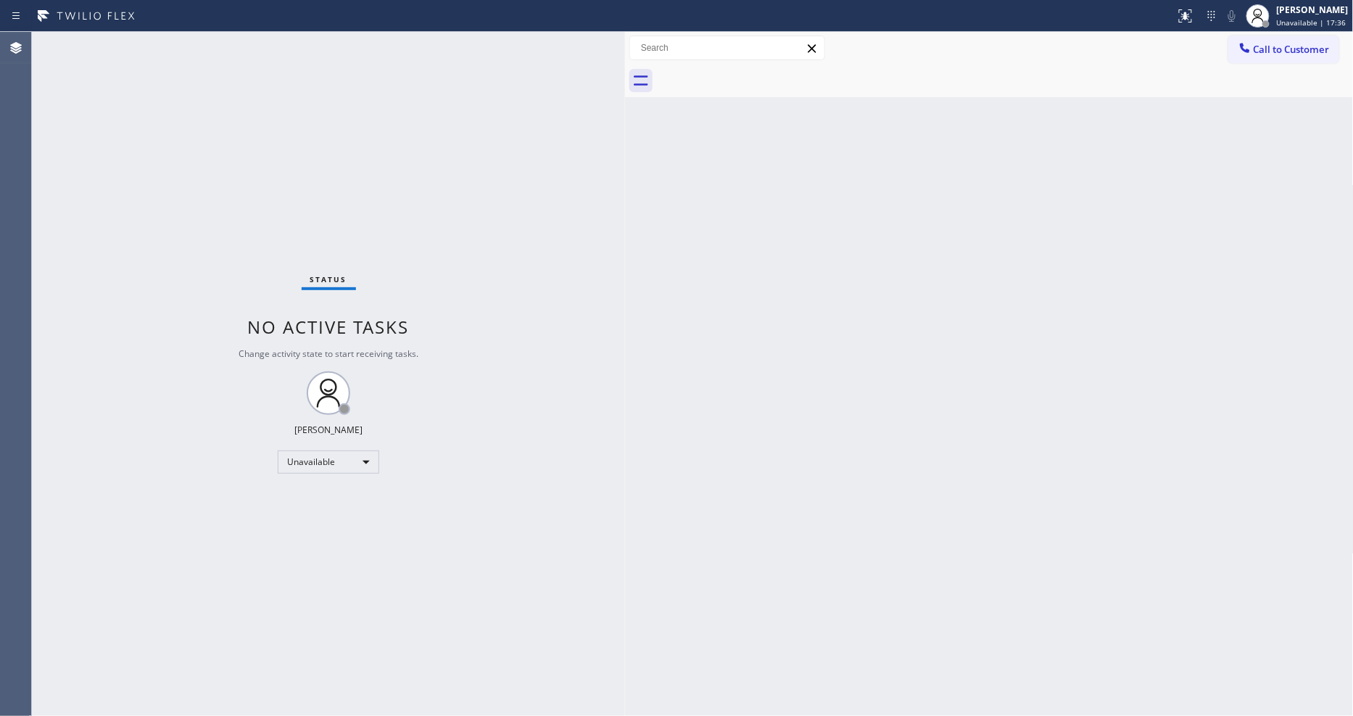
click at [197, 59] on div "Status No active tasks Change activity state to start receiving tasks. [PERSON_…" at bounding box center [328, 374] width 593 height 684
